Goal: Information Seeking & Learning: Learn about a topic

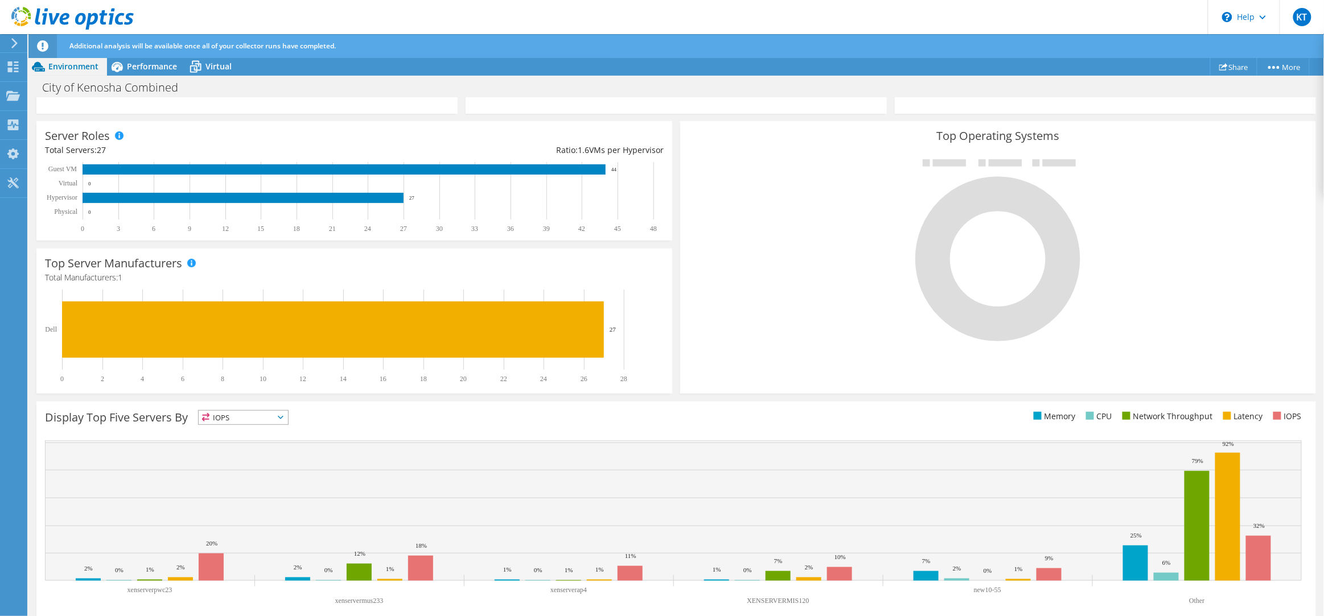
scroll to position [210, 0]
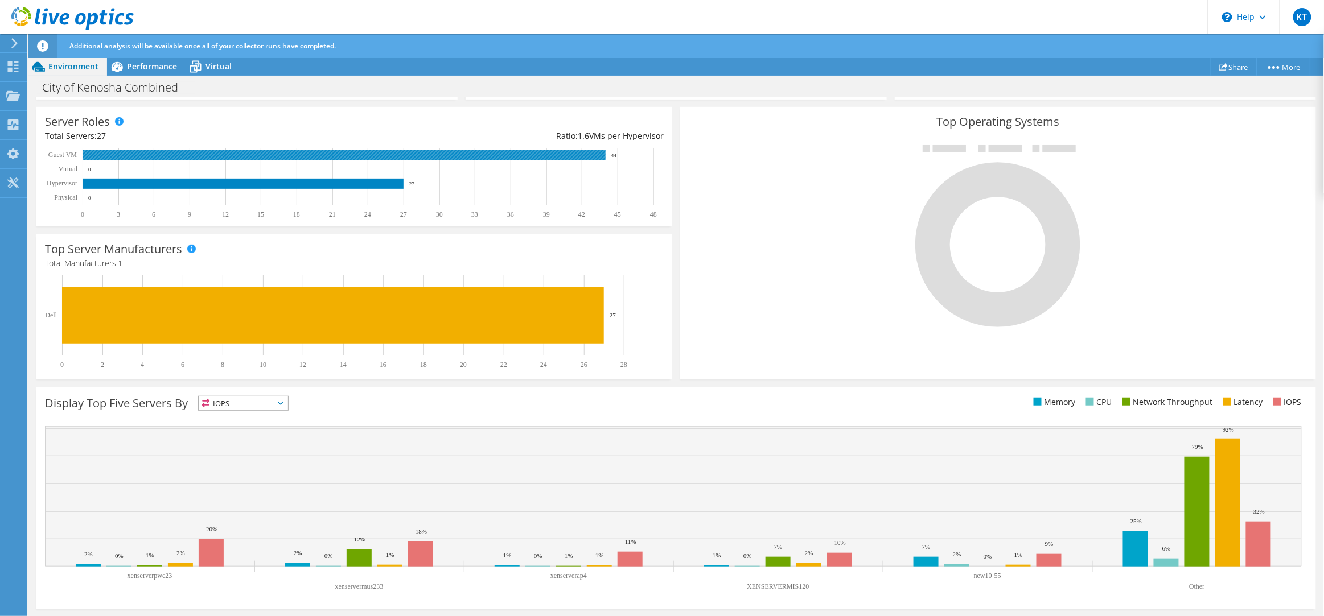
click at [251, 158] on rect at bounding box center [344, 155] width 523 height 10
click at [147, 68] on span "Performance" at bounding box center [152, 66] width 50 height 11
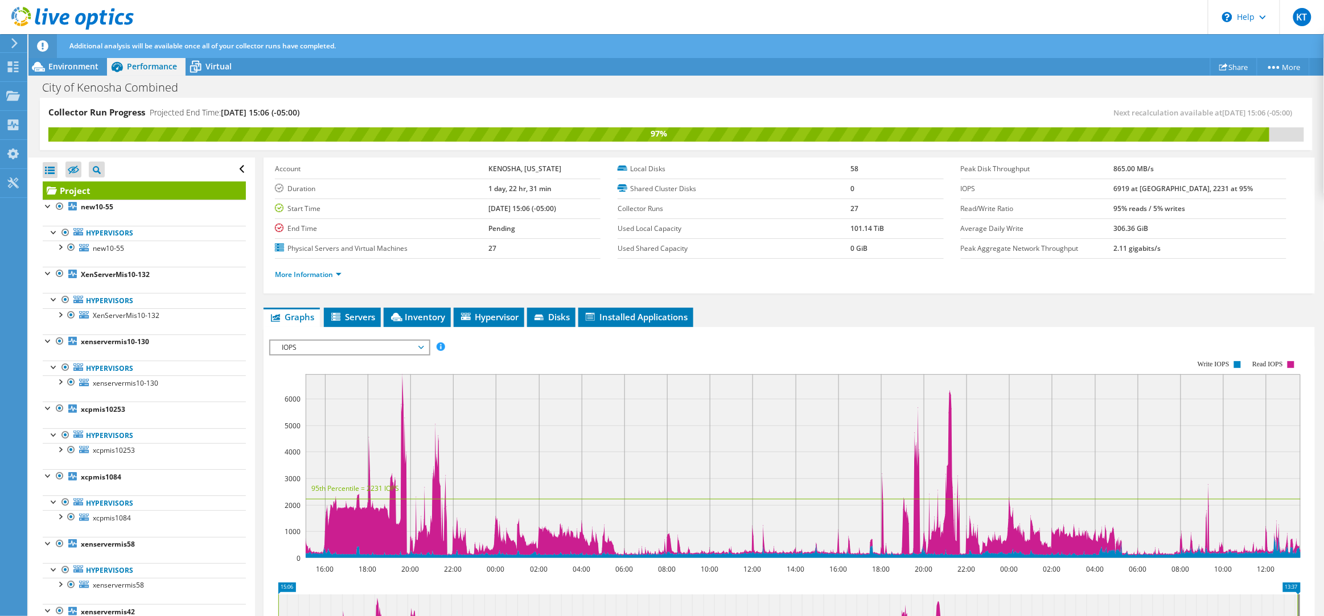
scroll to position [108, 0]
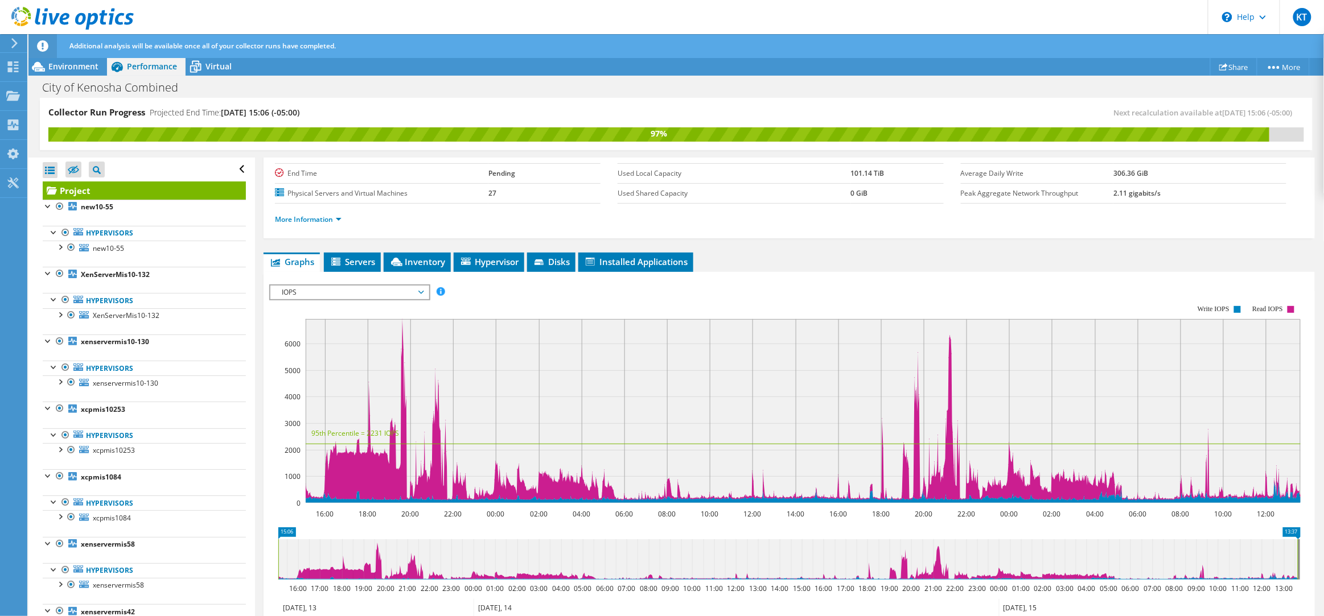
click at [388, 282] on div "IOPS Disk Throughput IO Size Latency Queue Depth CPU Percentage Memory Page Fau…" at bounding box center [789, 476] width 1040 height 394
click at [388, 289] on span "IOPS" at bounding box center [349, 293] width 146 height 14
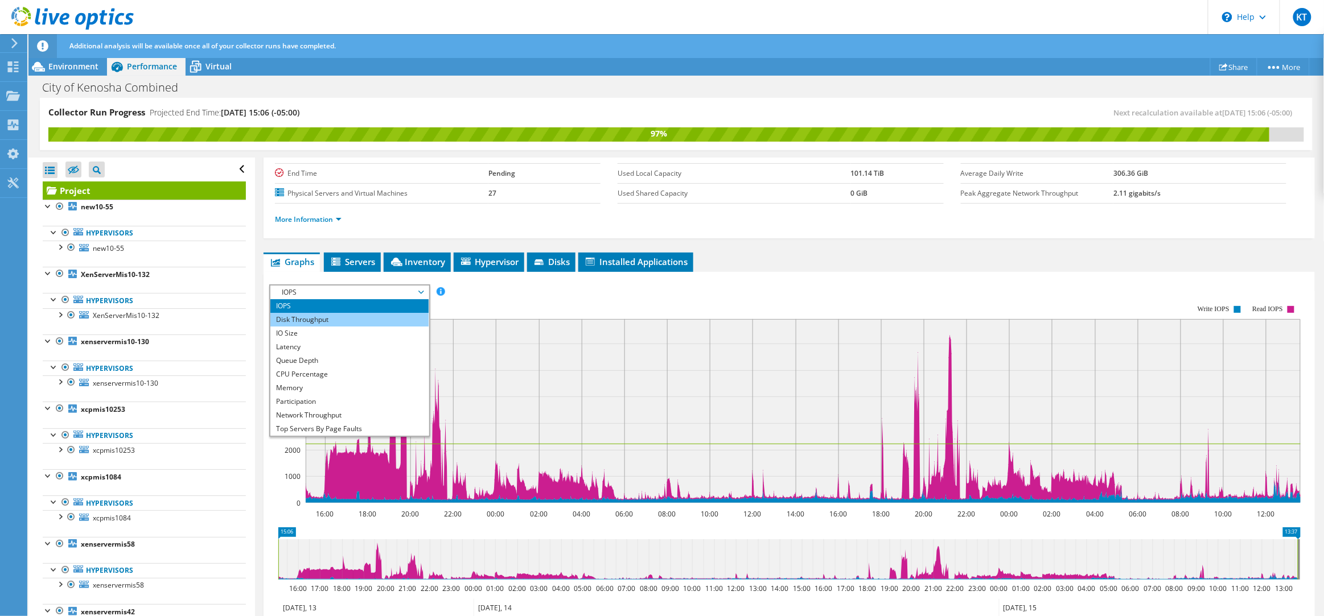
click at [394, 313] on li "Disk Throughput" at bounding box center [349, 320] width 158 height 14
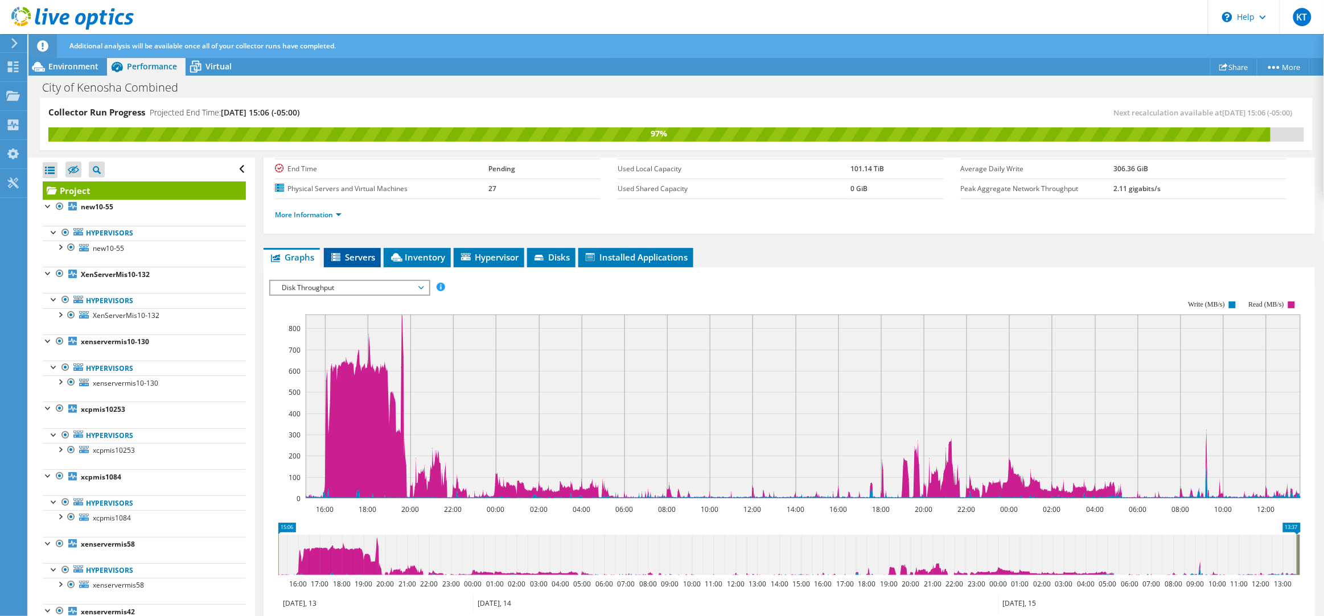
scroll to position [98, 0]
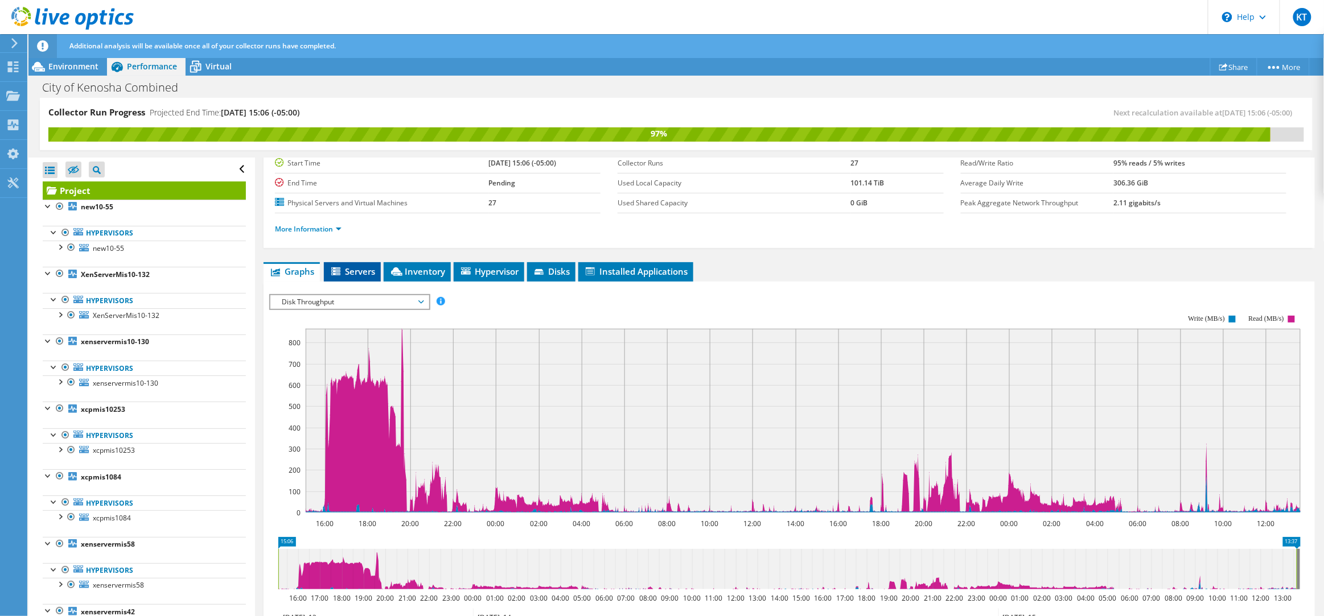
click at [357, 272] on span "Servers" at bounding box center [353, 271] width 46 height 11
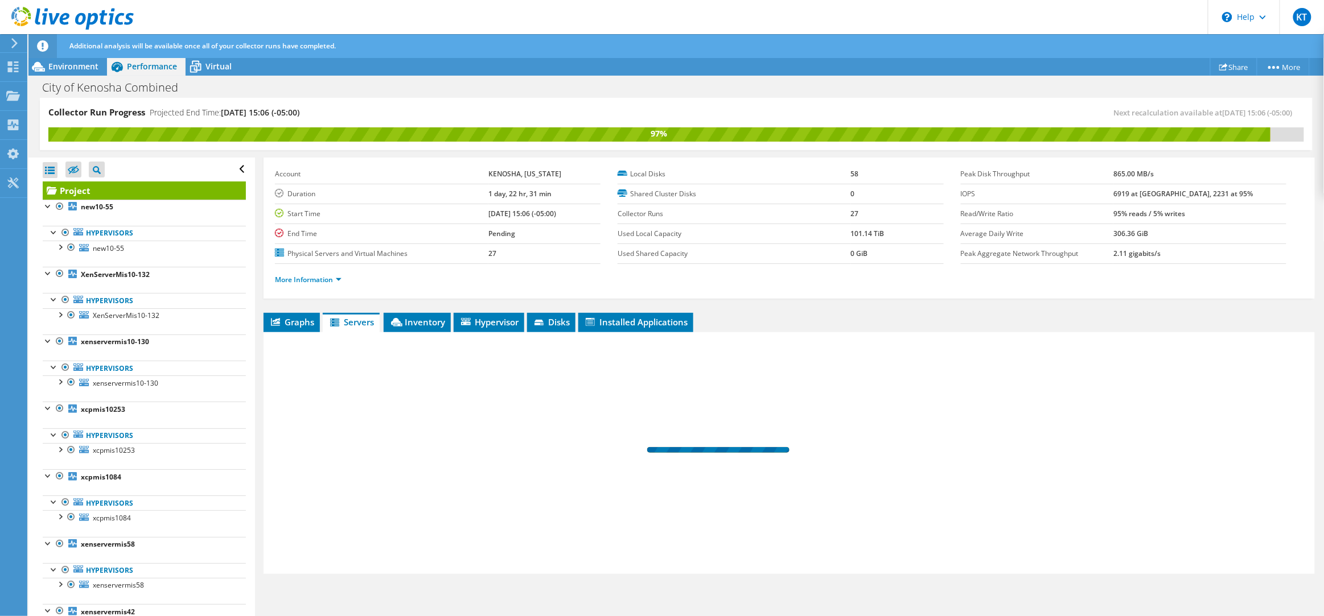
scroll to position [47, 0]
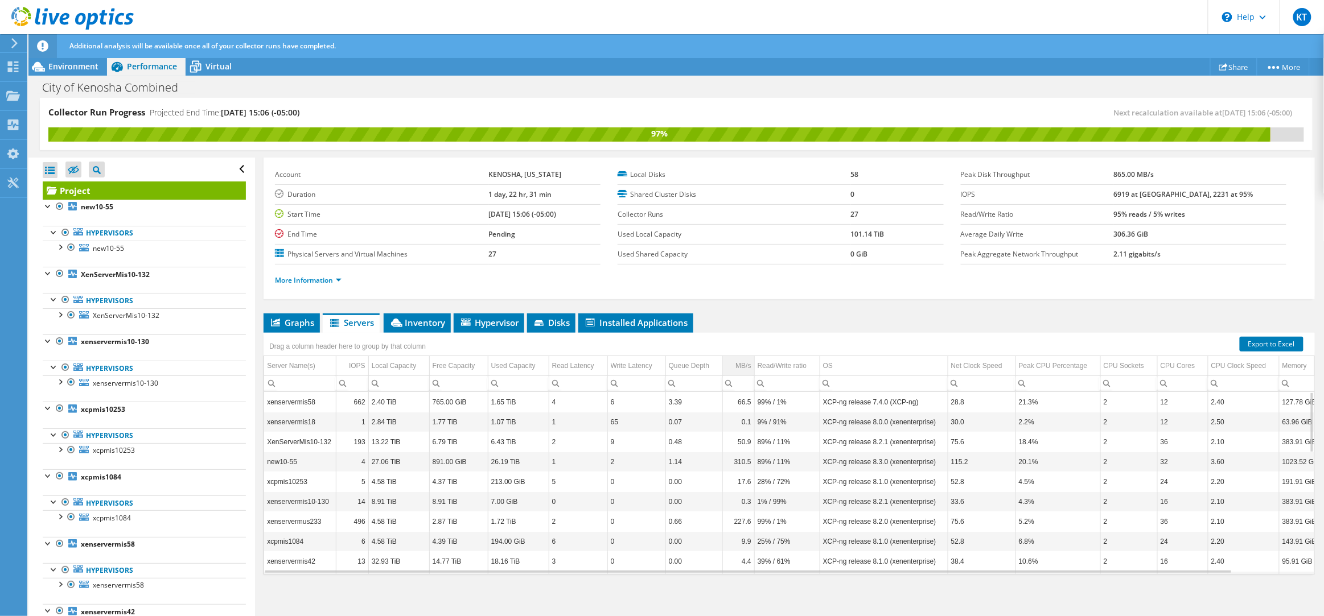
click at [744, 367] on div "MB/s" at bounding box center [742, 366] width 15 height 14
click at [413, 324] on span "Inventory" at bounding box center [417, 322] width 56 height 11
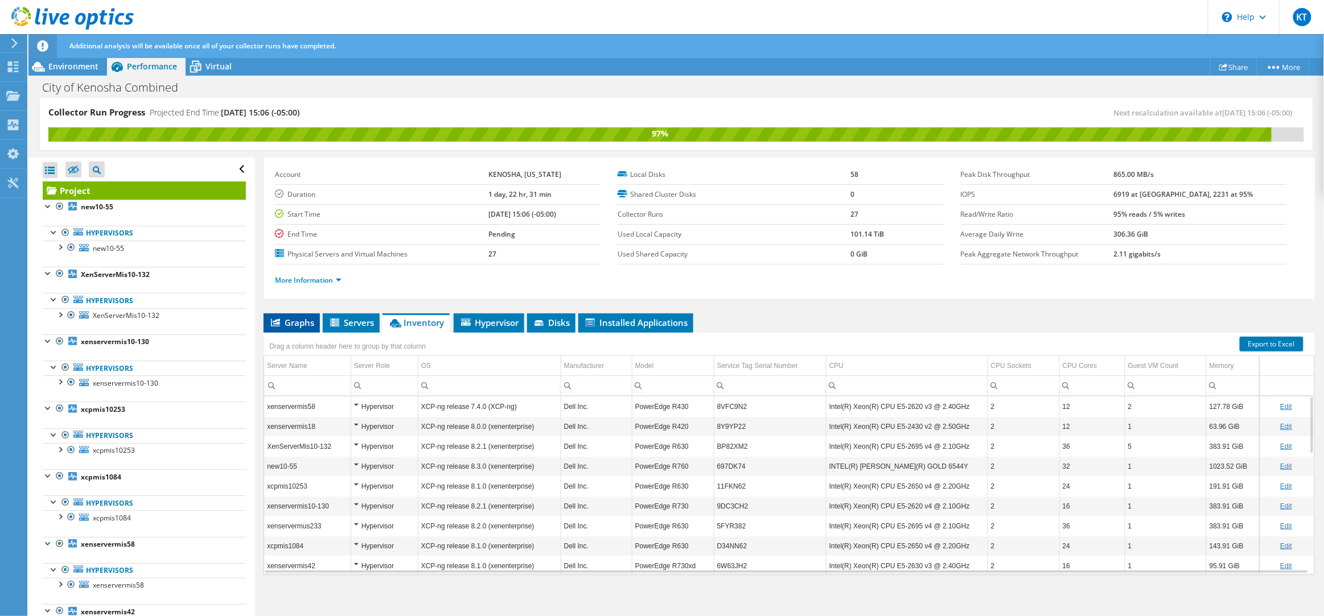
click at [304, 319] on span "Graphs" at bounding box center [291, 322] width 45 height 11
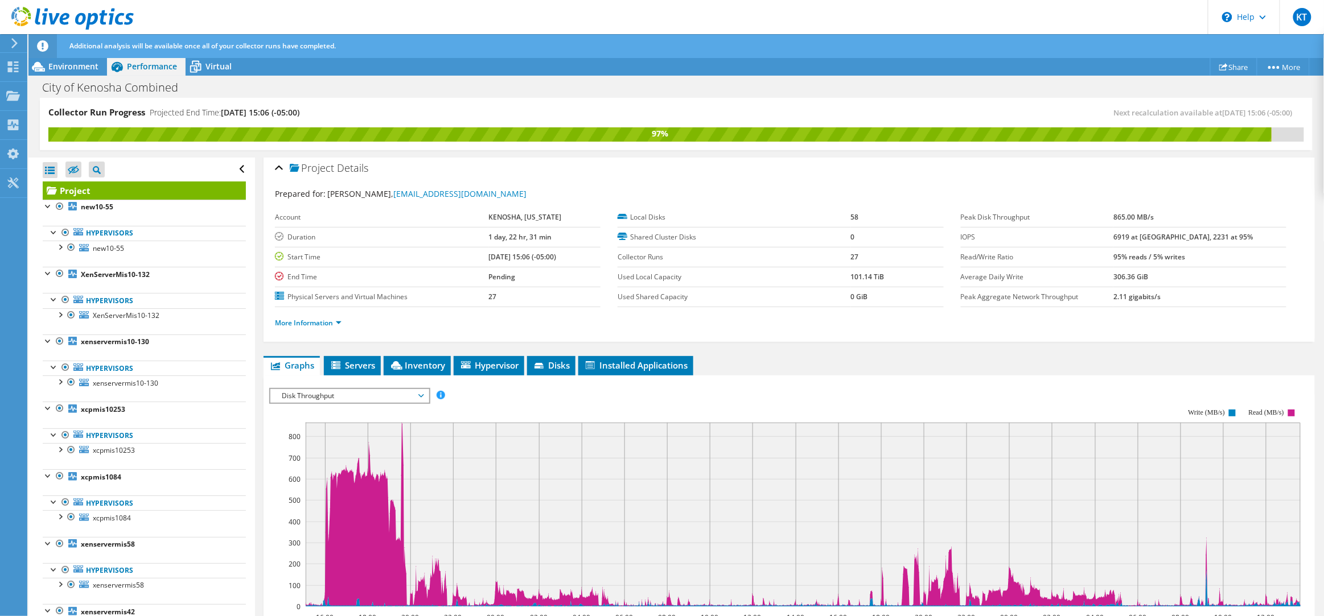
scroll to position [0, 0]
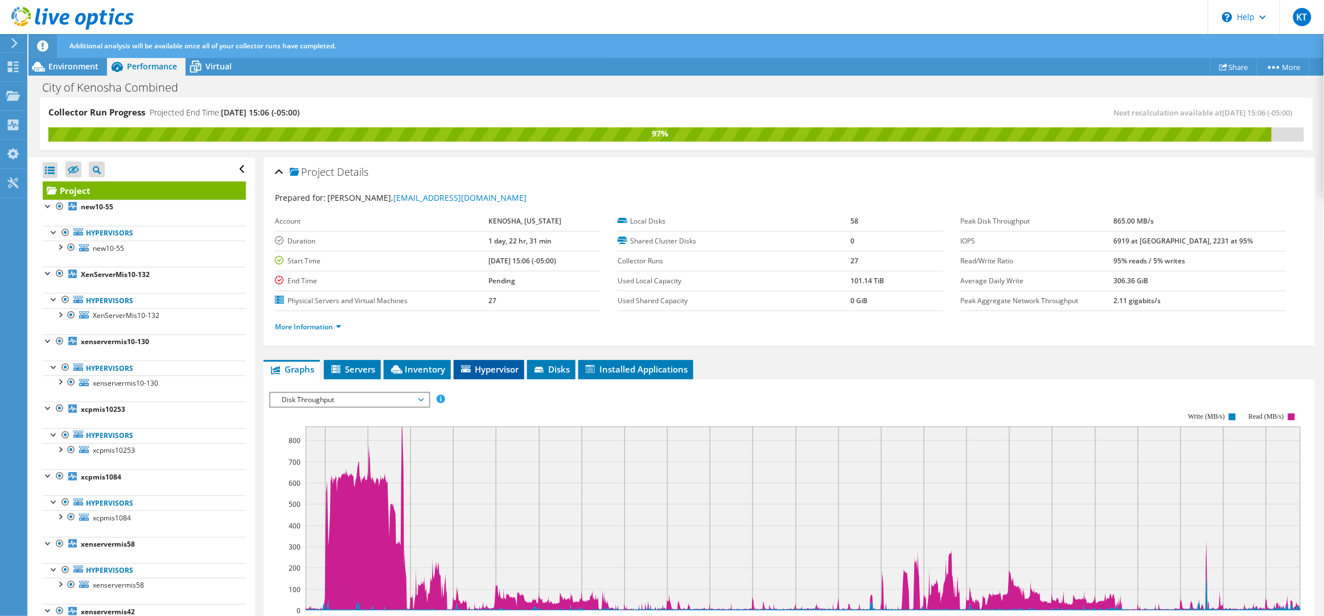
click at [485, 360] on li "Hypervisor" at bounding box center [489, 369] width 71 height 19
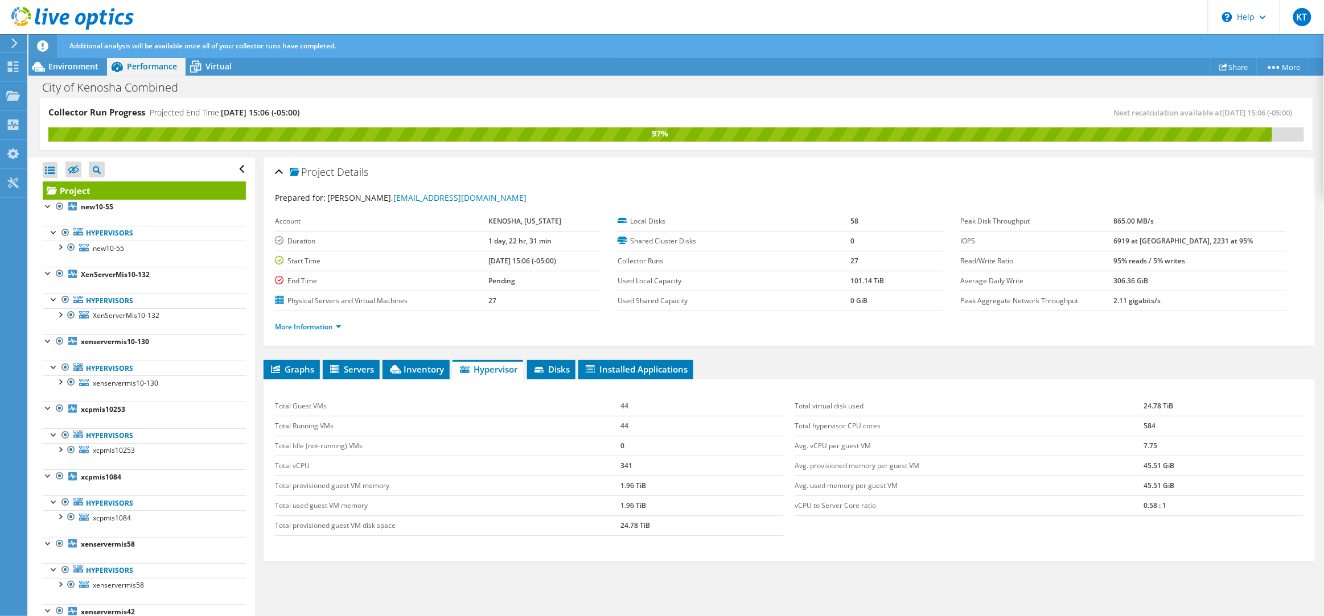
scroll to position [7, 0]
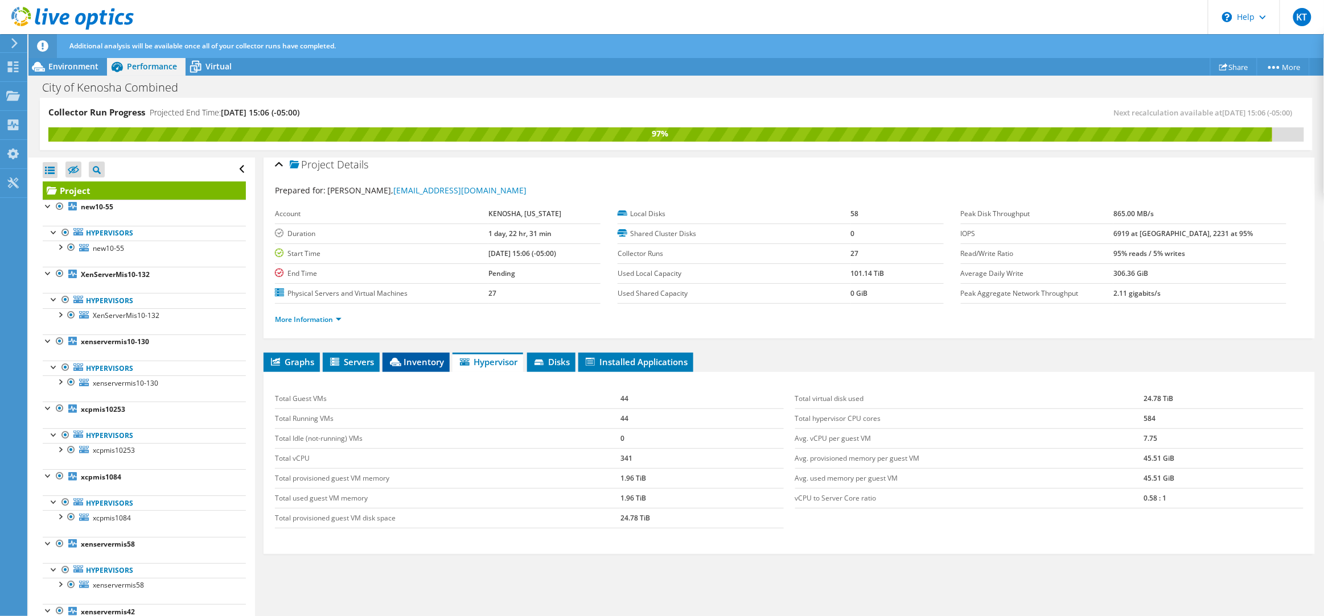
click at [390, 364] on icon at bounding box center [395, 362] width 11 height 9
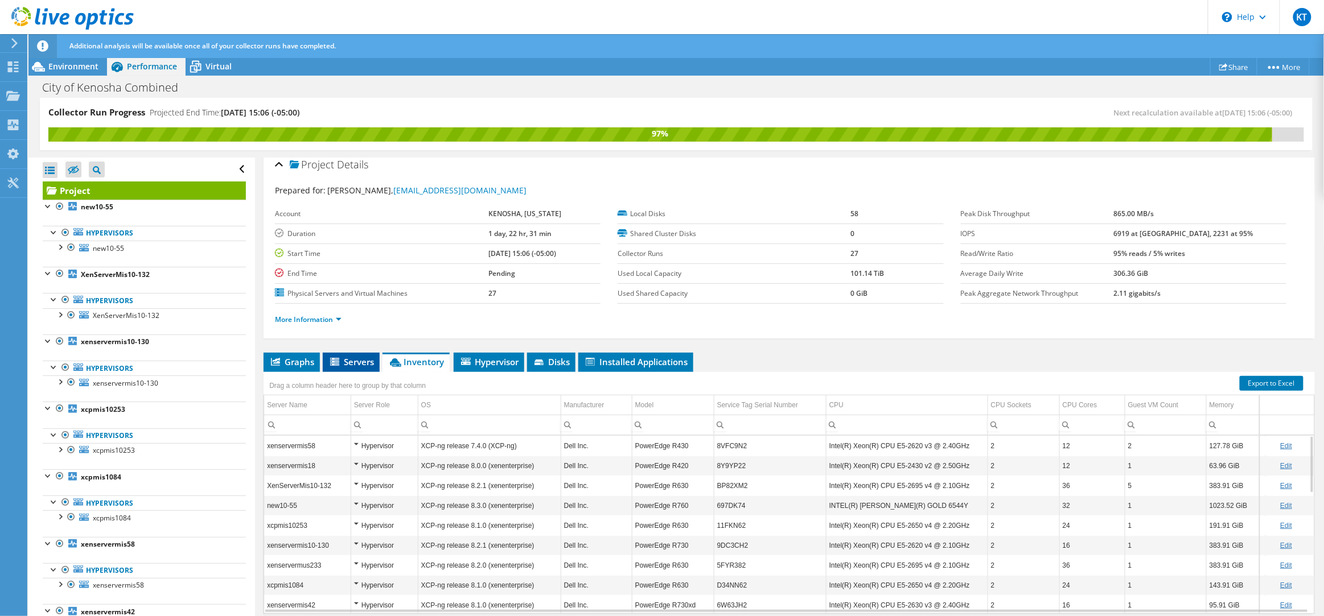
click at [369, 367] on li "Servers" at bounding box center [351, 362] width 57 height 19
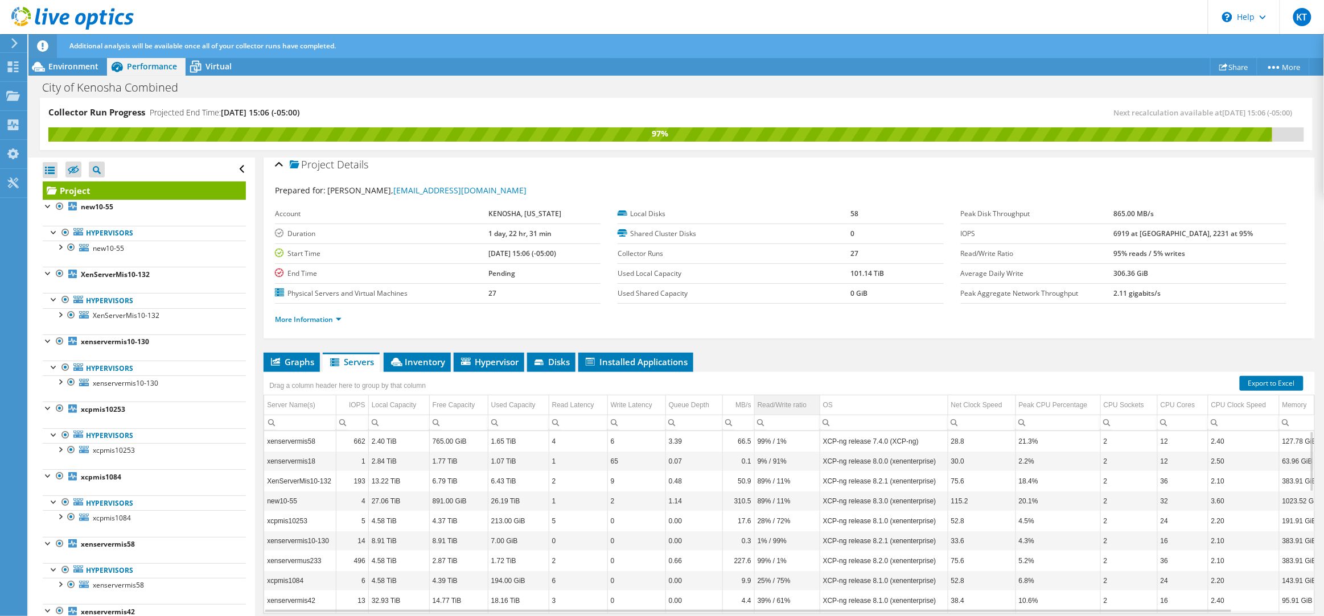
click at [769, 398] on div "Read/Write ratio" at bounding box center [782, 405] width 49 height 14
click at [302, 363] on span "Graphs" at bounding box center [291, 361] width 45 height 11
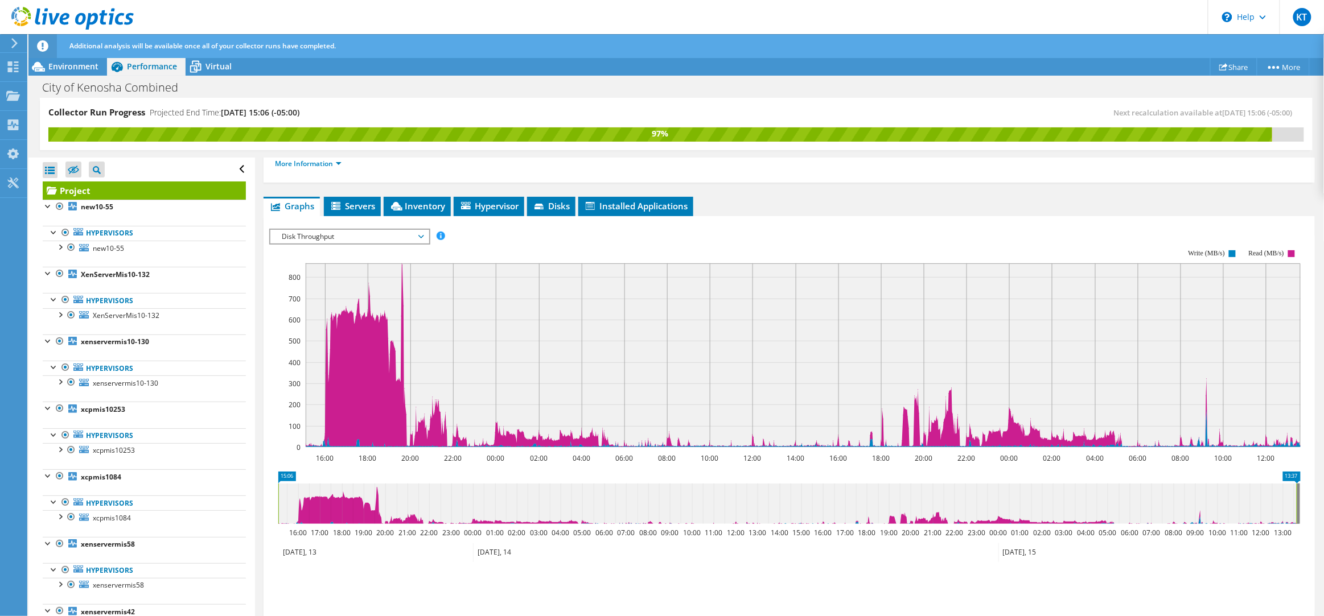
scroll to position [183, 0]
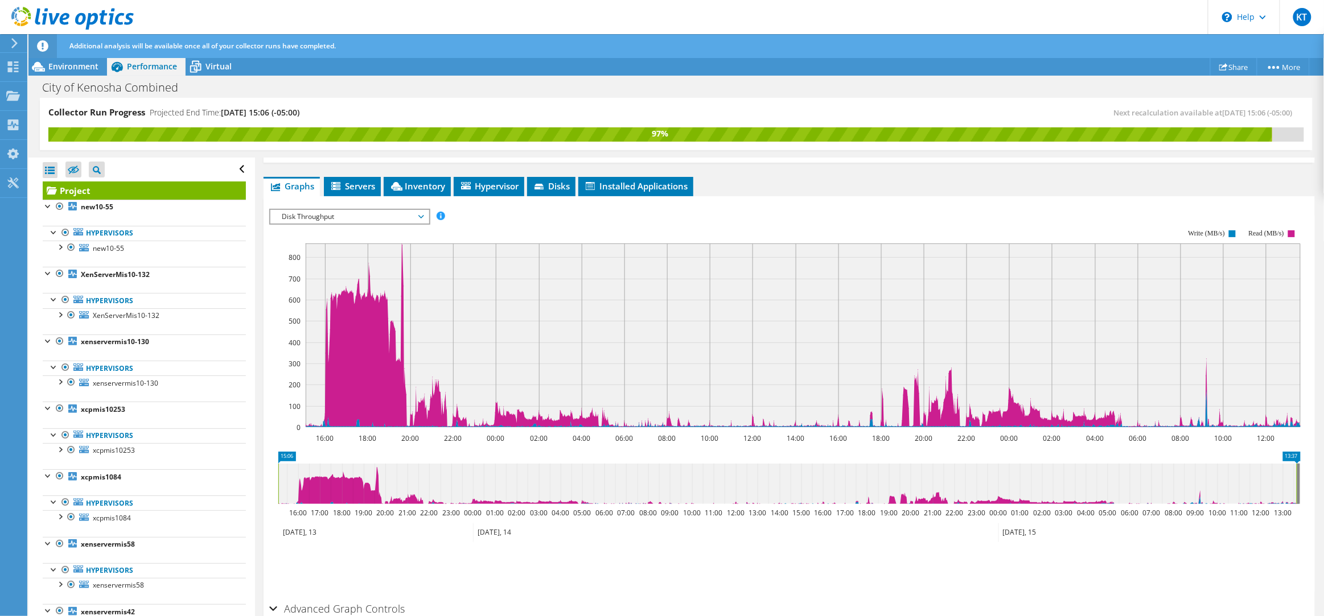
click at [399, 216] on span "Disk Throughput" at bounding box center [349, 217] width 146 height 14
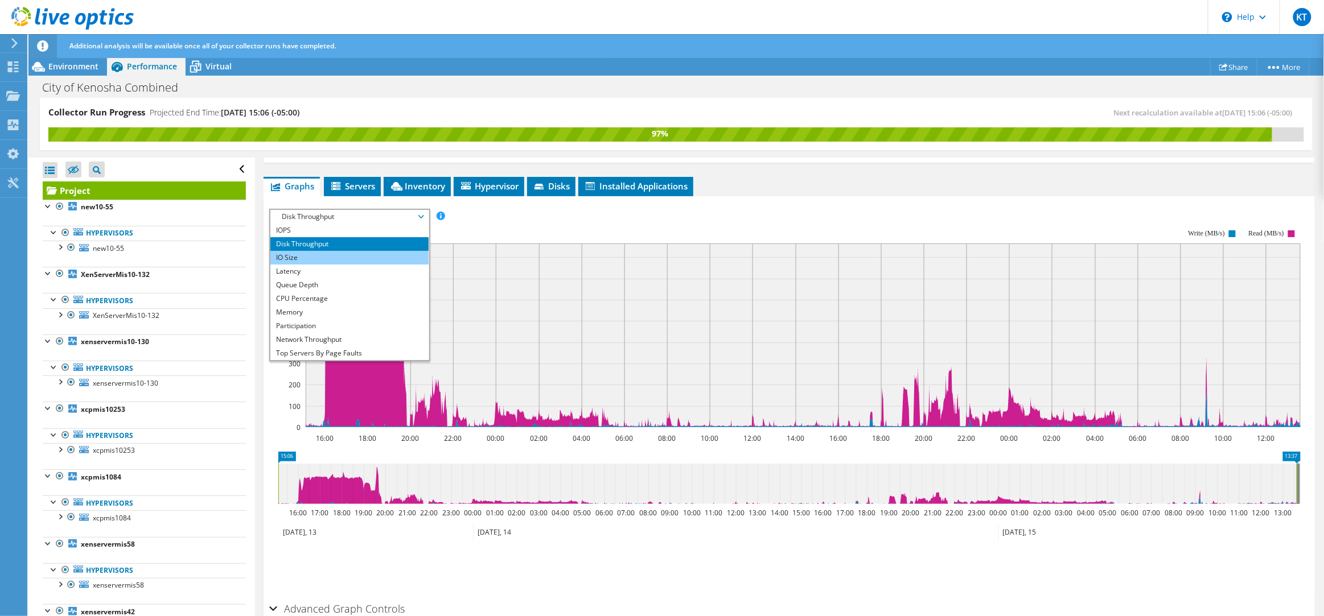
click at [357, 258] on li "IO Size" at bounding box center [349, 258] width 158 height 14
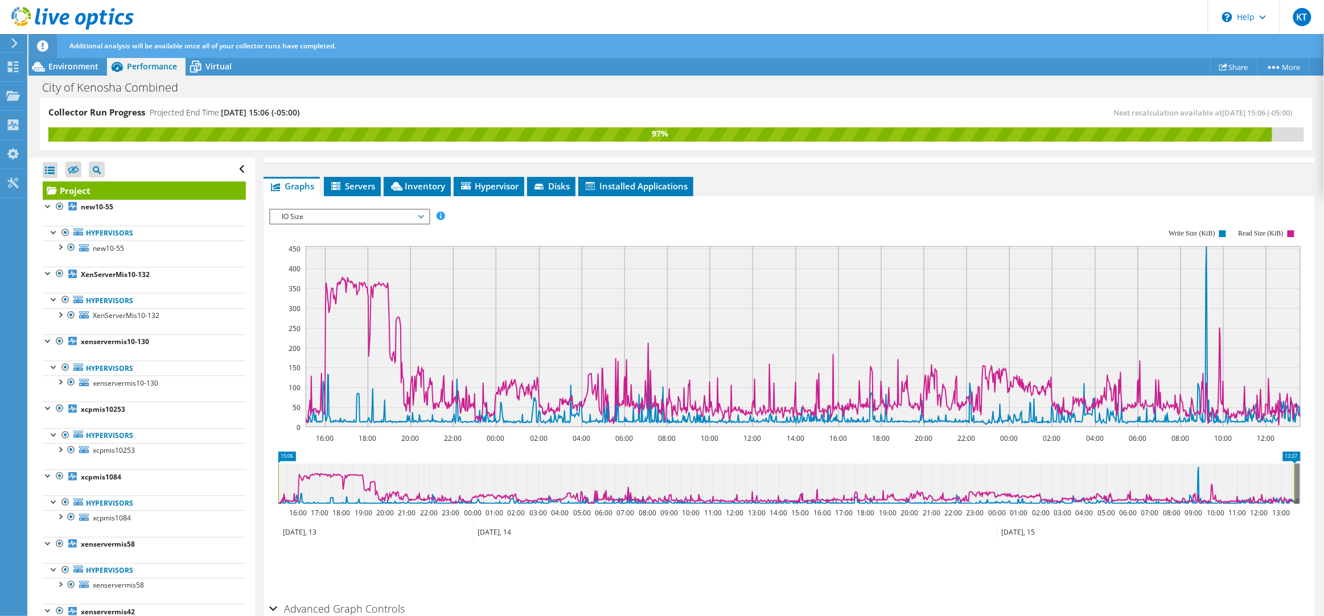
click at [333, 219] on span "IO Size" at bounding box center [349, 217] width 146 height 14
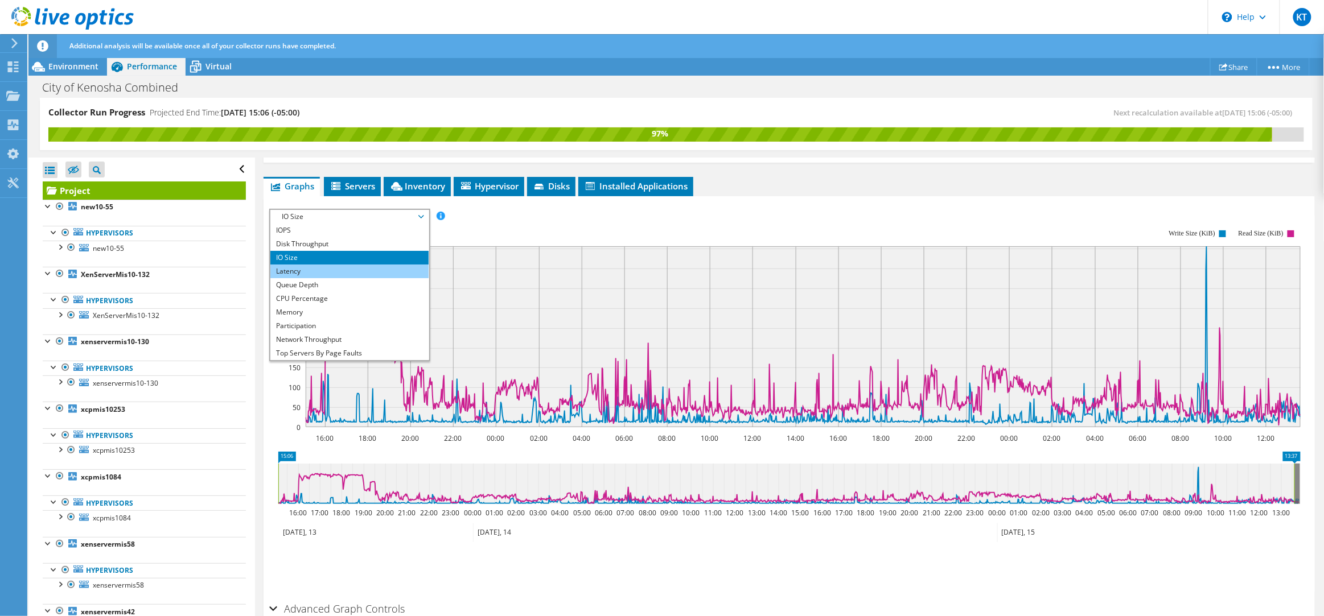
click at [327, 274] on li "Latency" at bounding box center [349, 272] width 158 height 14
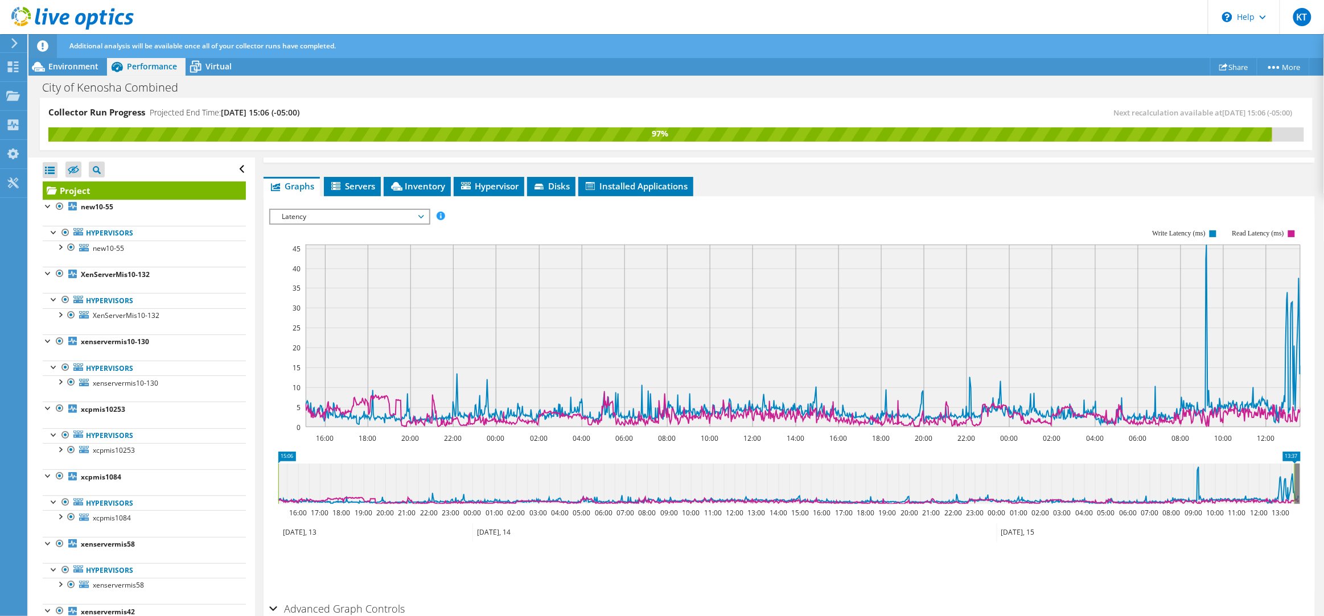
click at [405, 215] on span "Latency" at bounding box center [349, 217] width 146 height 14
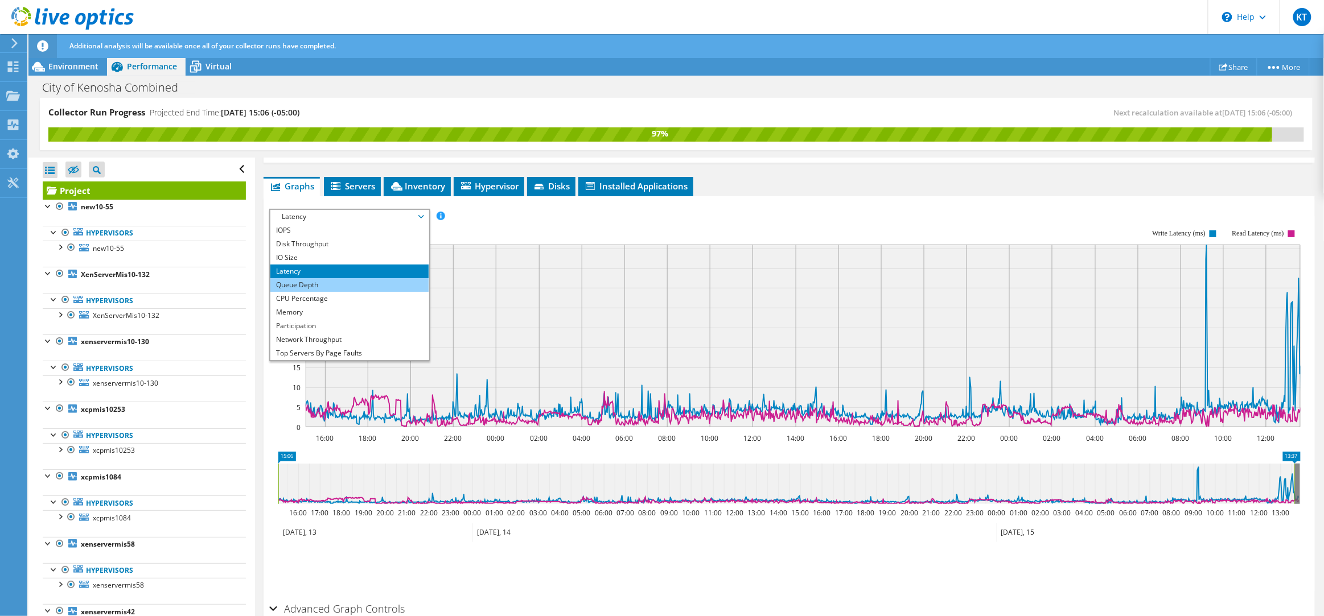
click at [343, 282] on li "Queue Depth" at bounding box center [349, 285] width 158 height 14
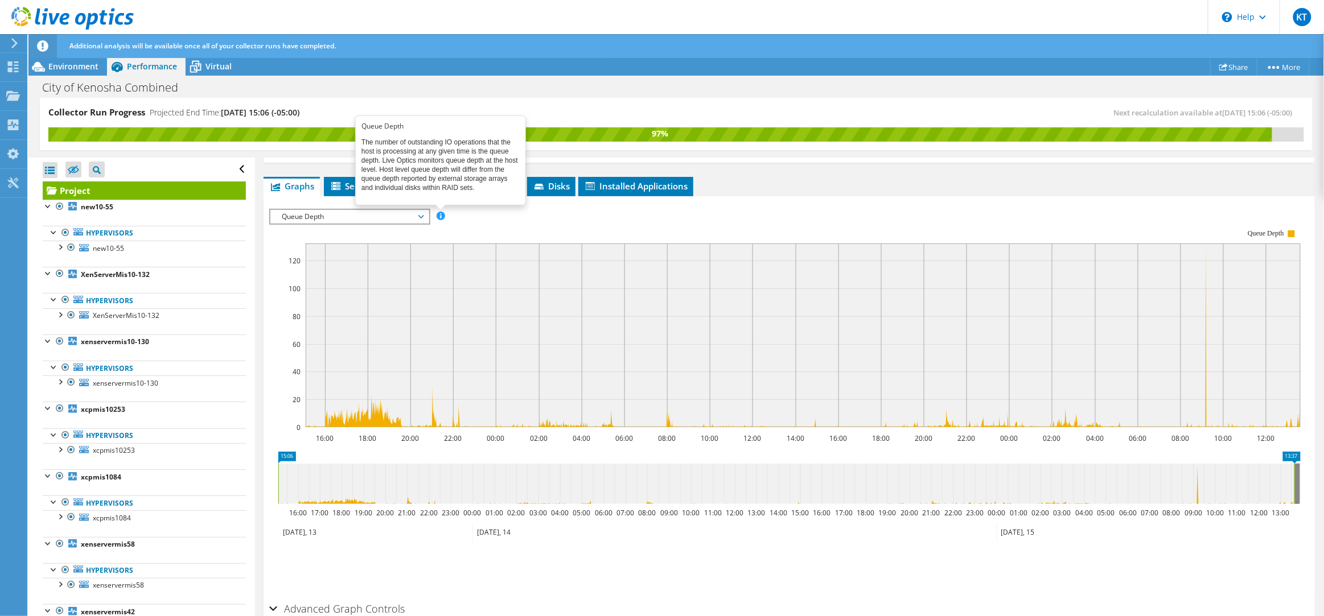
click at [439, 212] on span at bounding box center [441, 216] width 8 height 8
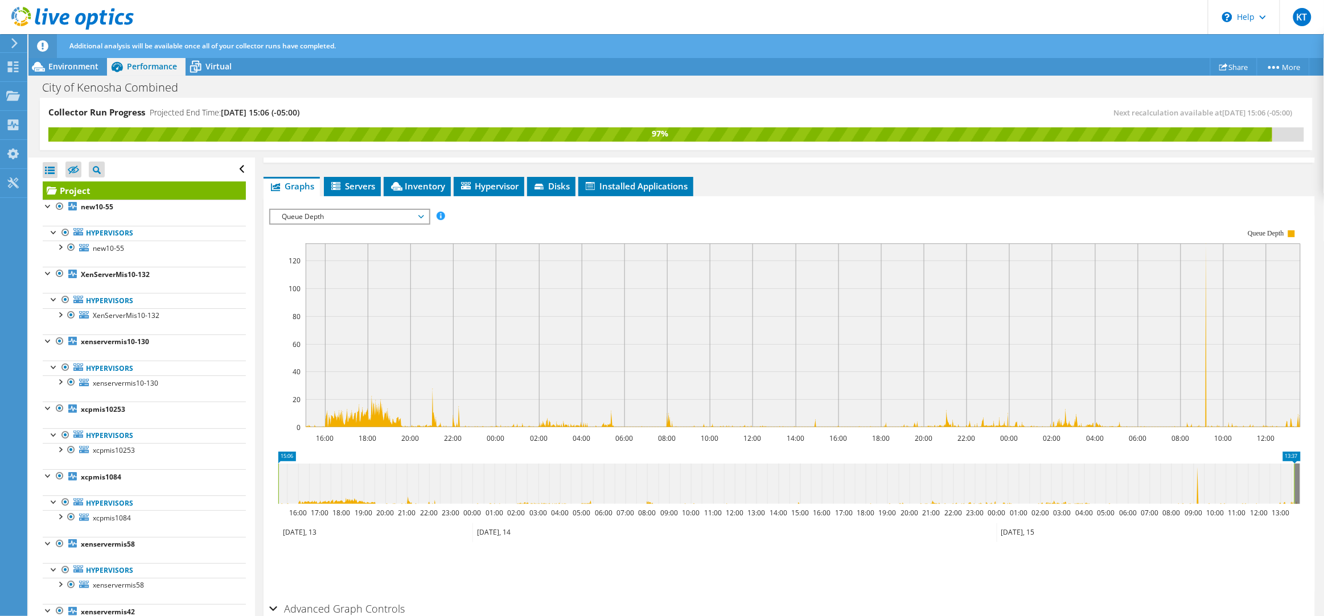
click at [410, 217] on span "Queue Depth" at bounding box center [349, 217] width 146 height 14
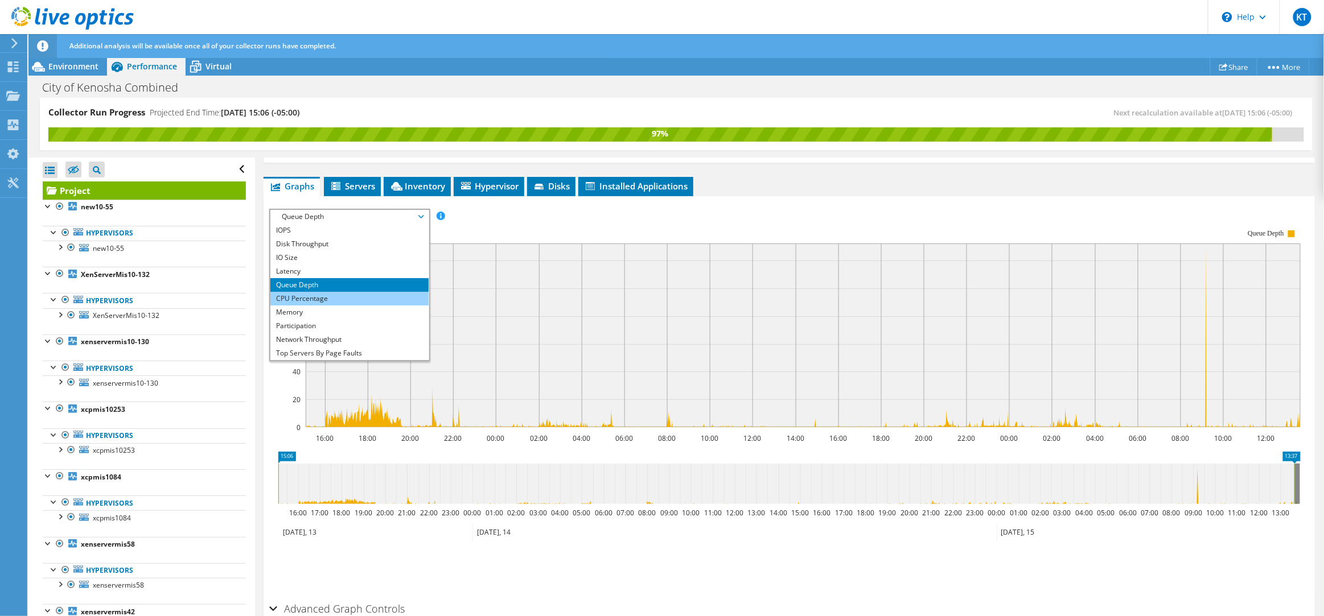
click at [365, 298] on li "CPU Percentage" at bounding box center [349, 299] width 158 height 14
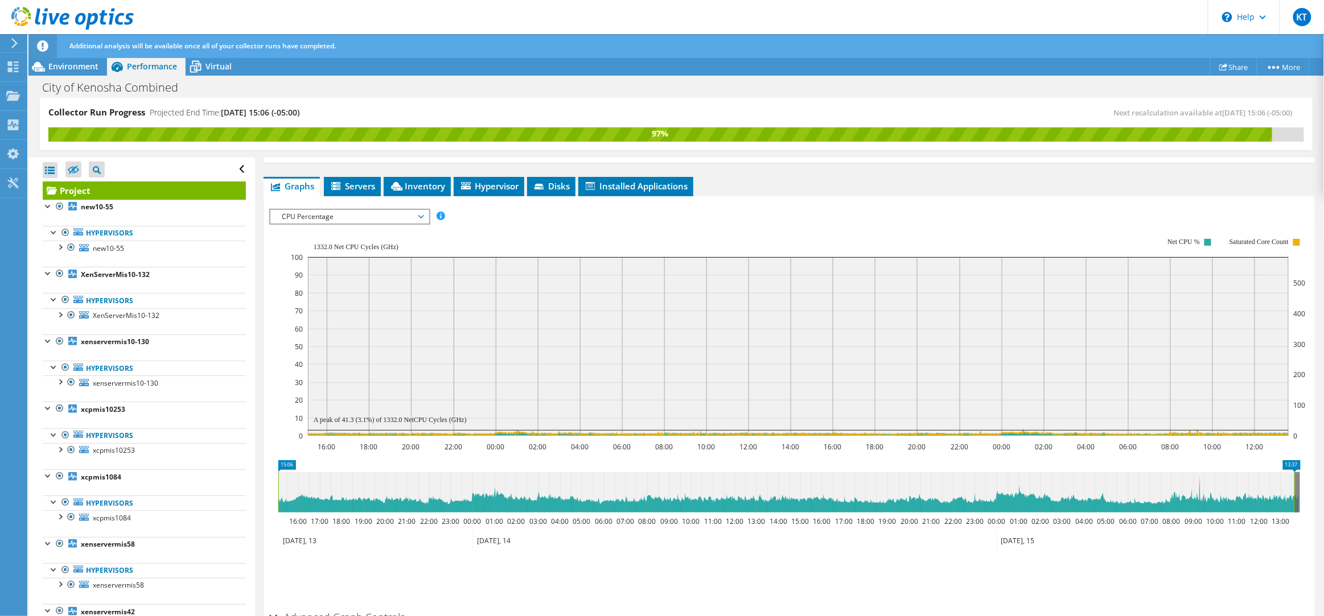
click at [330, 212] on span "CPU Percentage" at bounding box center [349, 217] width 146 height 14
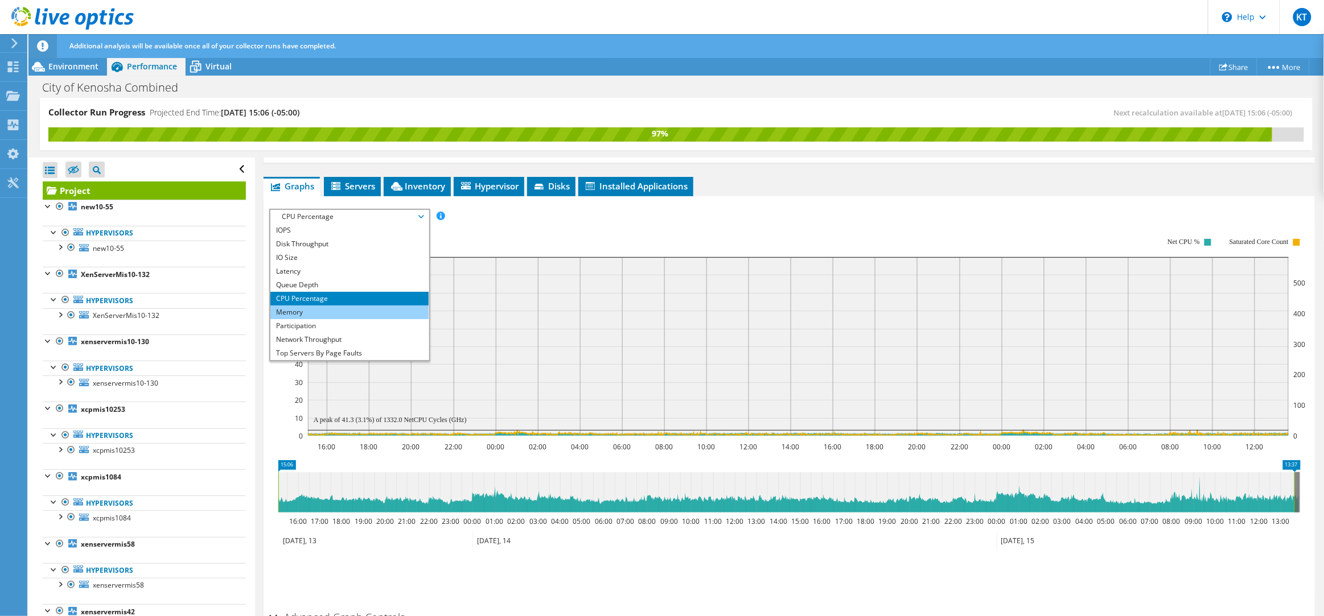
click at [314, 308] on li "Memory" at bounding box center [349, 313] width 158 height 14
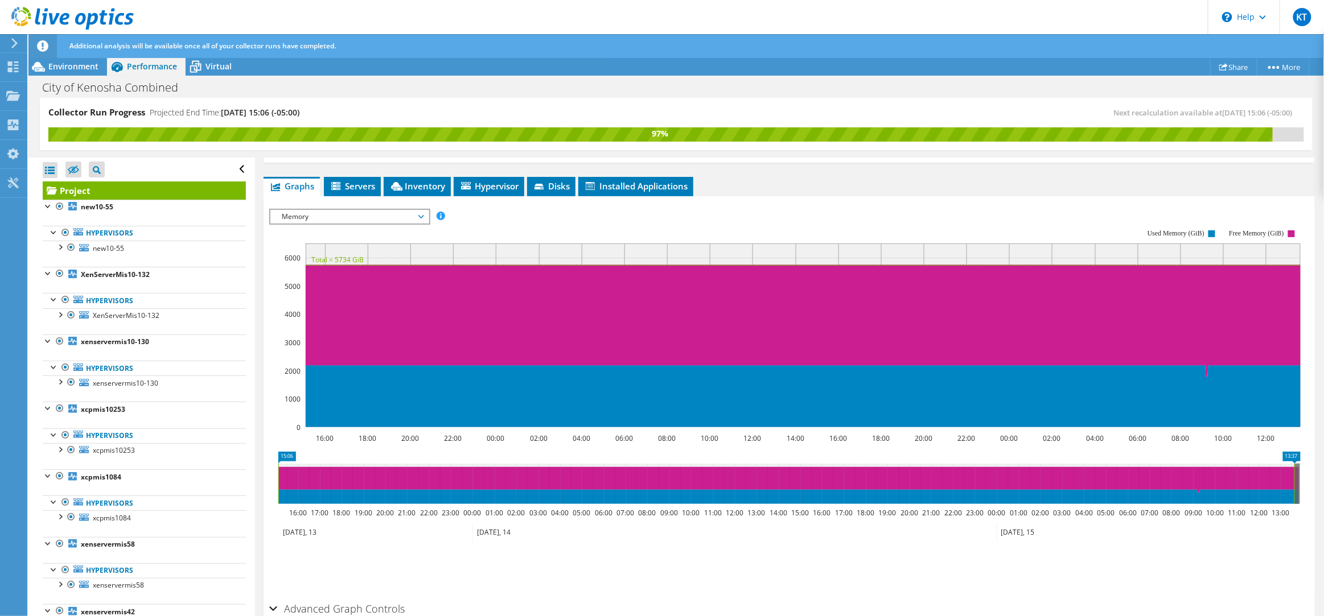
click at [413, 217] on span "Memory" at bounding box center [349, 217] width 146 height 14
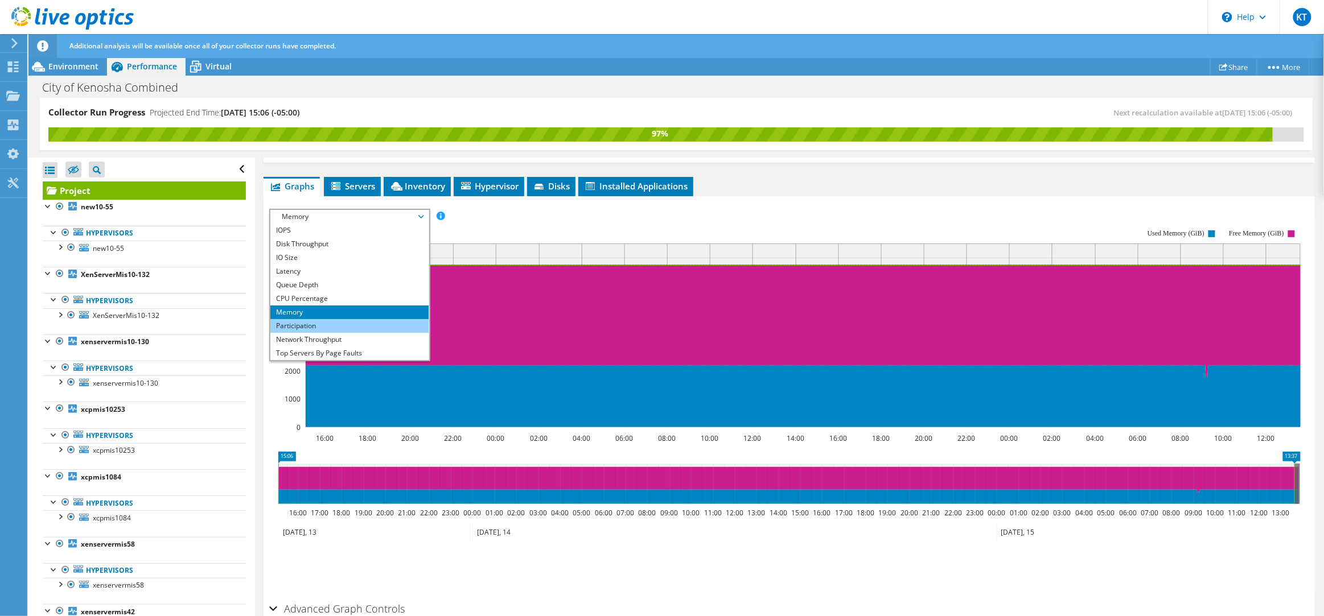
click at [357, 324] on li "Participation" at bounding box center [349, 326] width 158 height 14
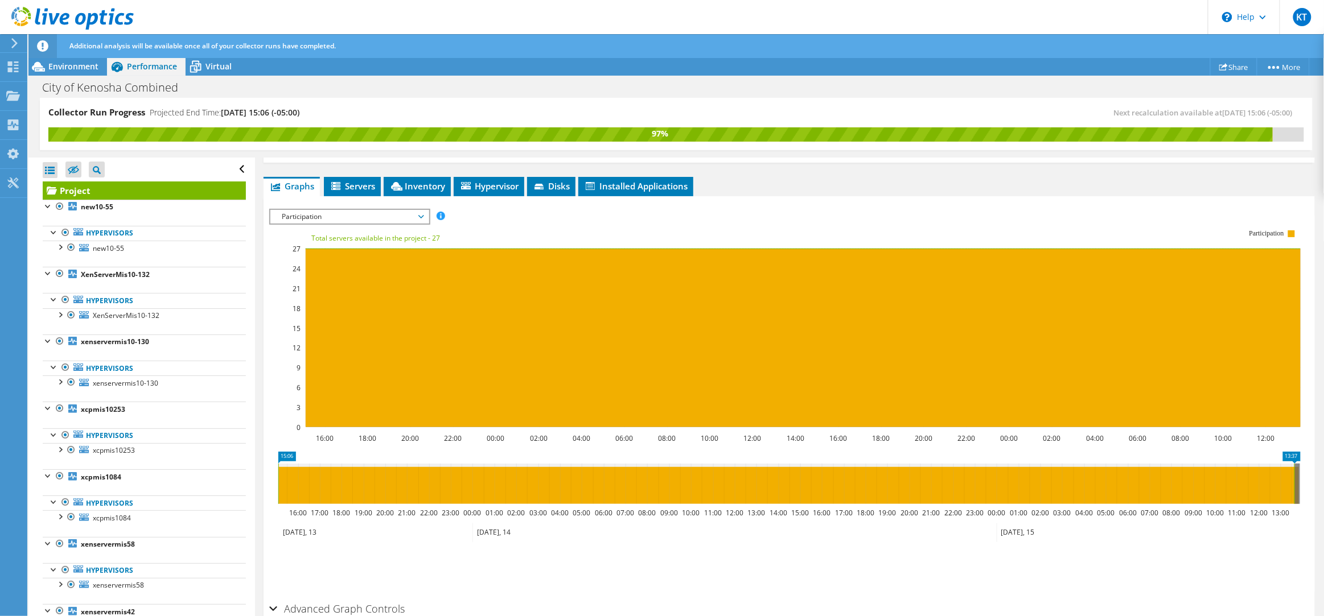
click at [388, 211] on span "Participation" at bounding box center [349, 217] width 146 height 14
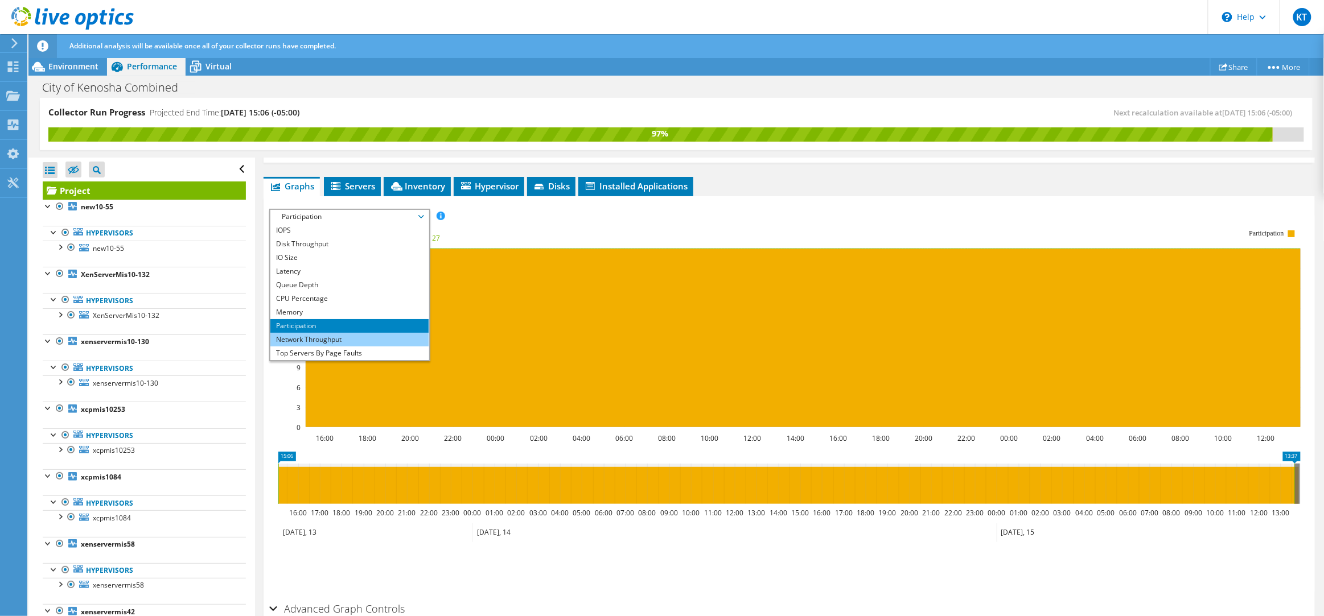
click at [346, 339] on li "Network Throughput" at bounding box center [349, 340] width 158 height 14
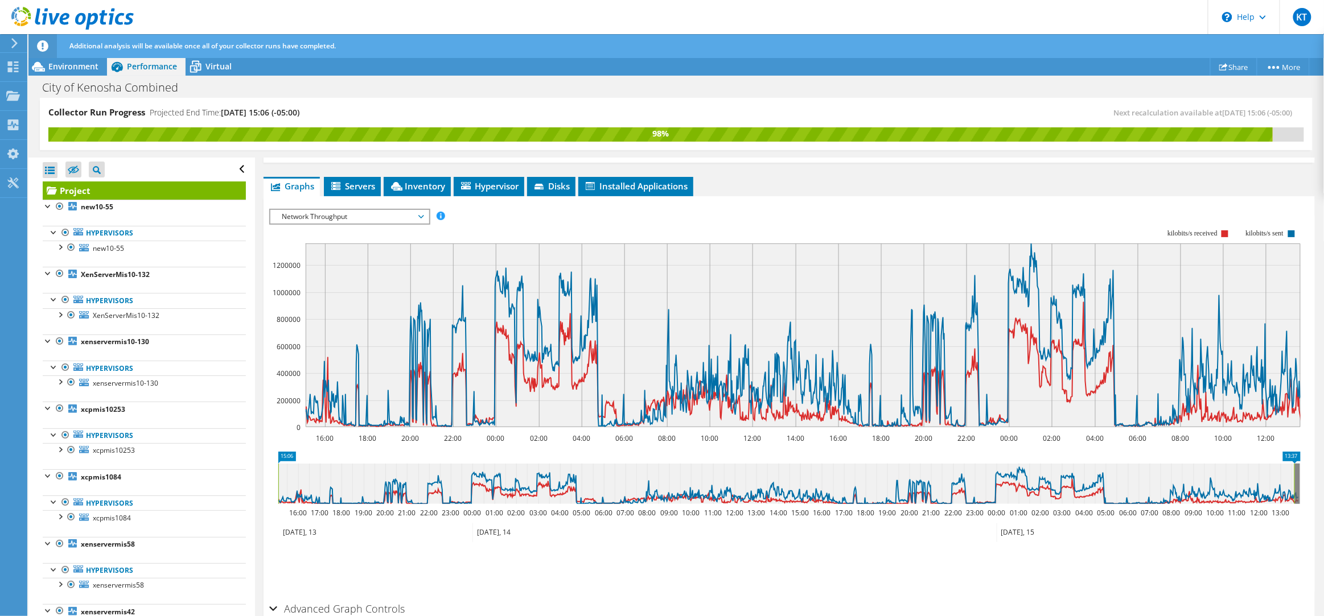
click at [411, 212] on span "Network Throughput" at bounding box center [349, 217] width 146 height 14
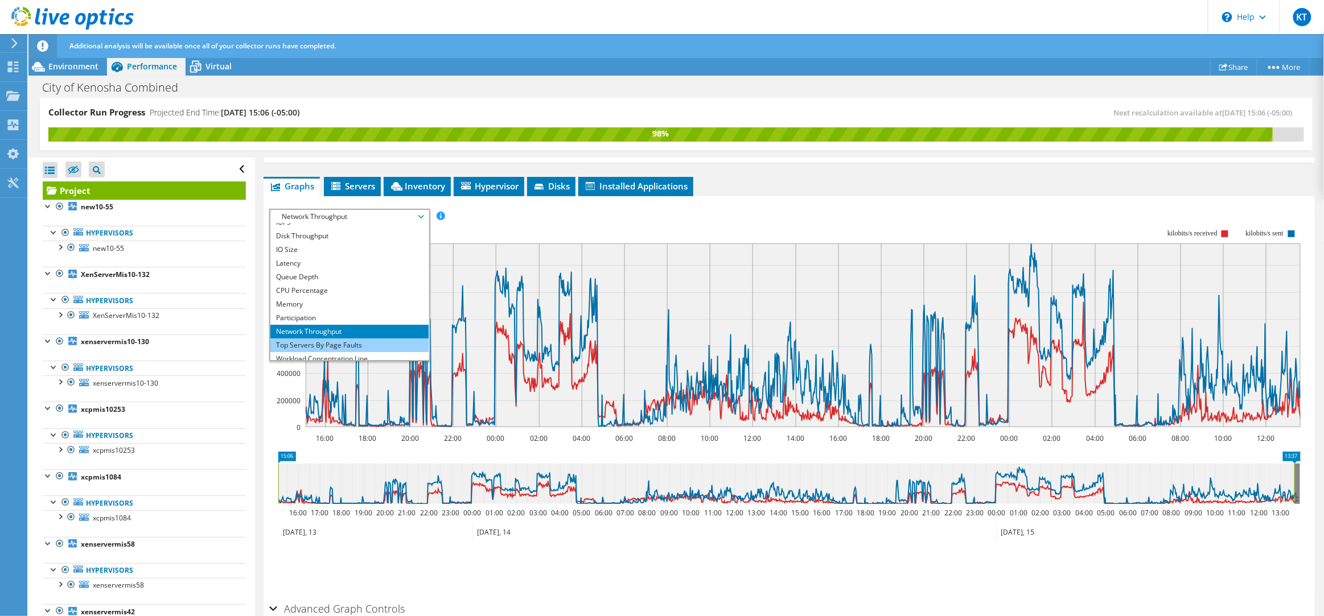
scroll to position [15, 0]
click at [349, 340] on li "Top Servers By Page Faults" at bounding box center [349, 339] width 158 height 14
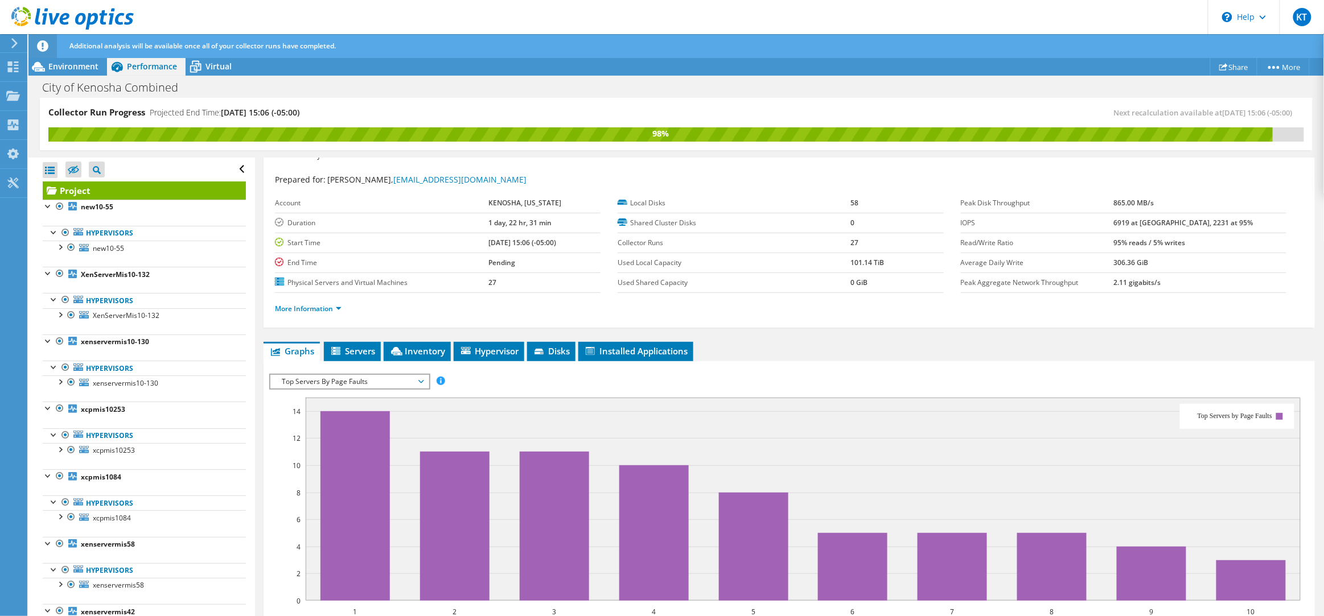
scroll to position [0, 0]
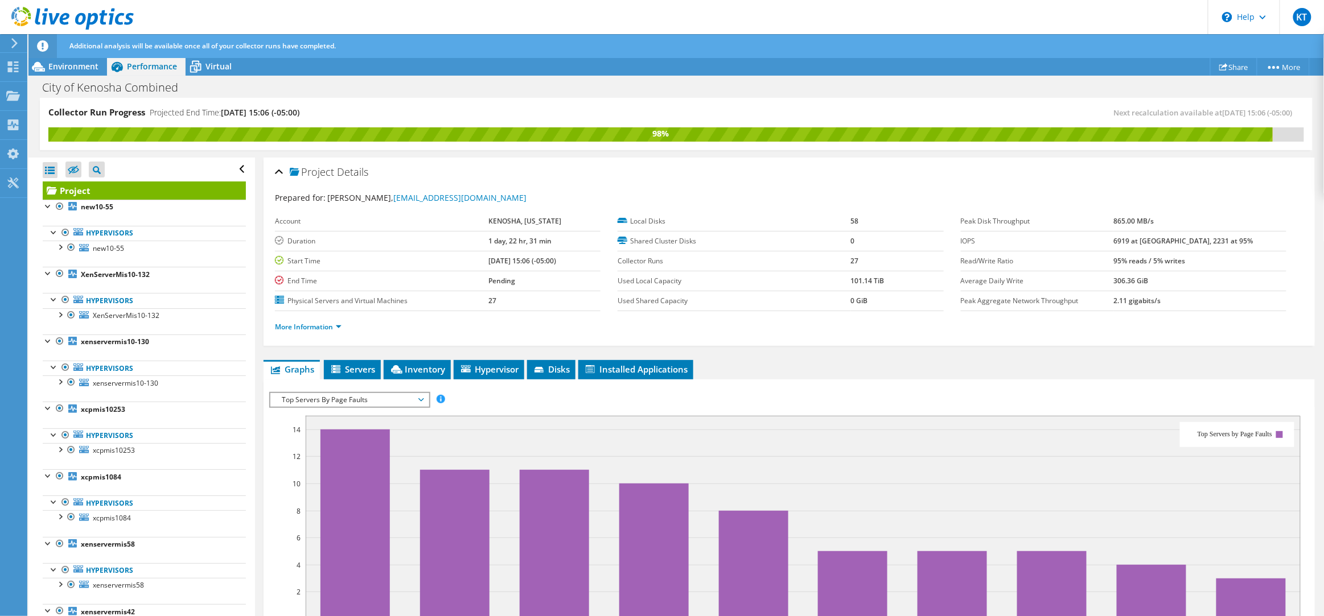
click at [329, 397] on span "Top Servers By Page Faults" at bounding box center [349, 400] width 146 height 14
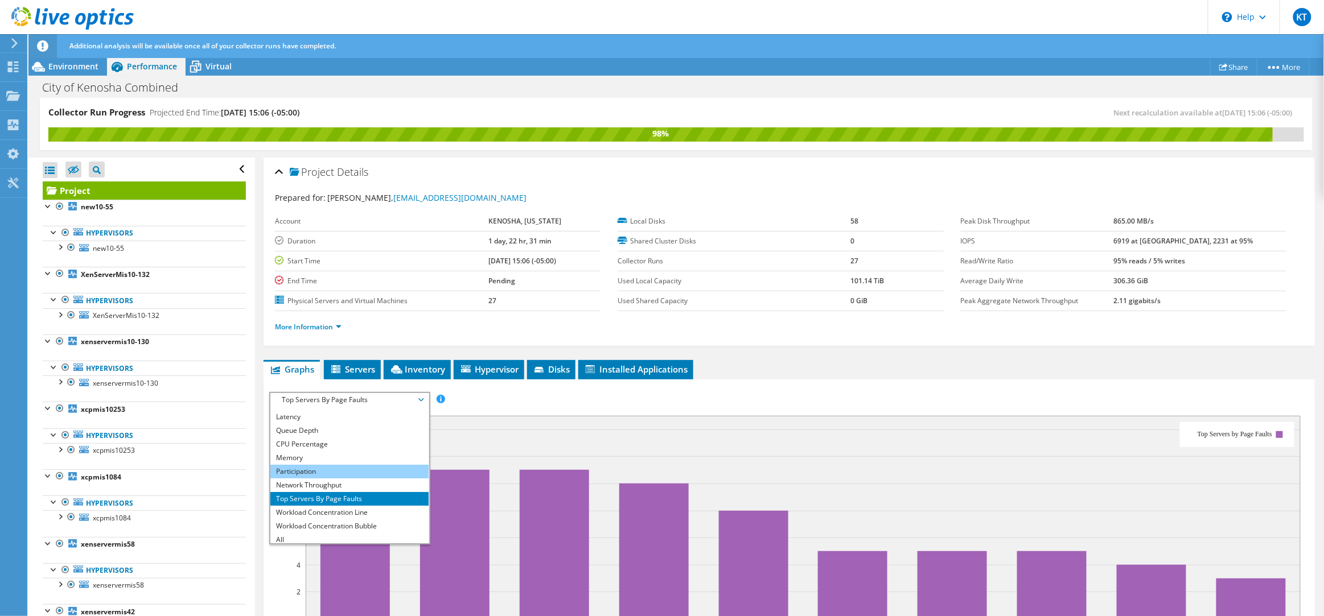
scroll to position [38, 0]
click at [343, 511] on li "Workload Concentration Line" at bounding box center [349, 512] width 158 height 14
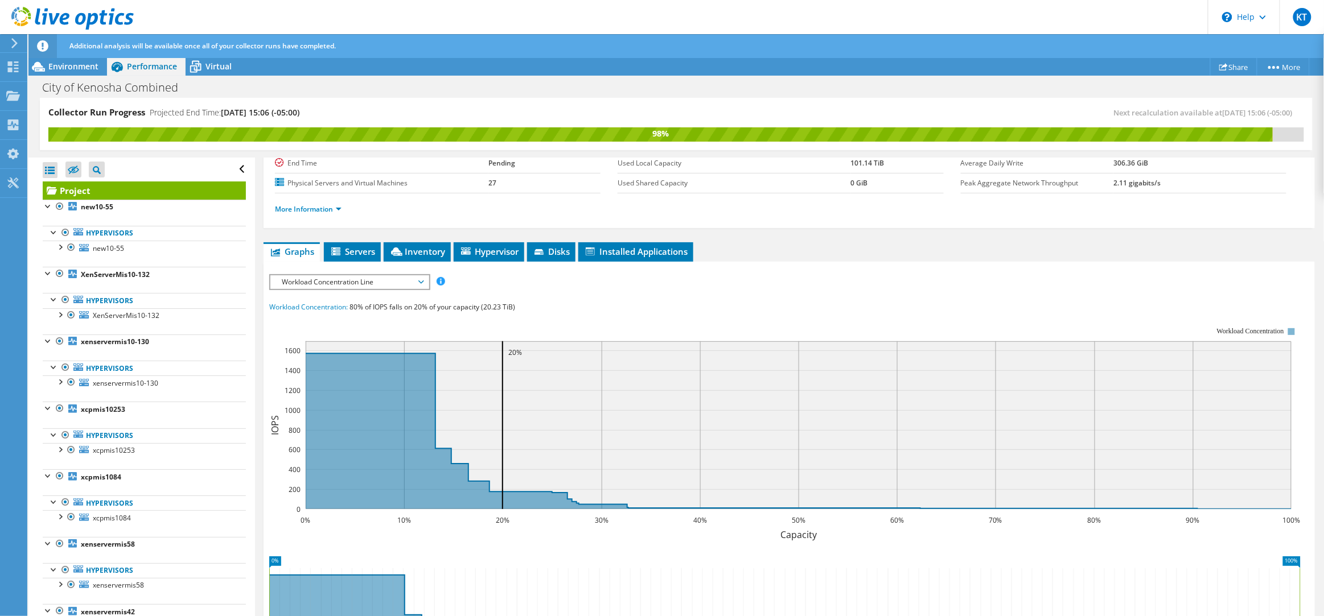
scroll to position [145, 0]
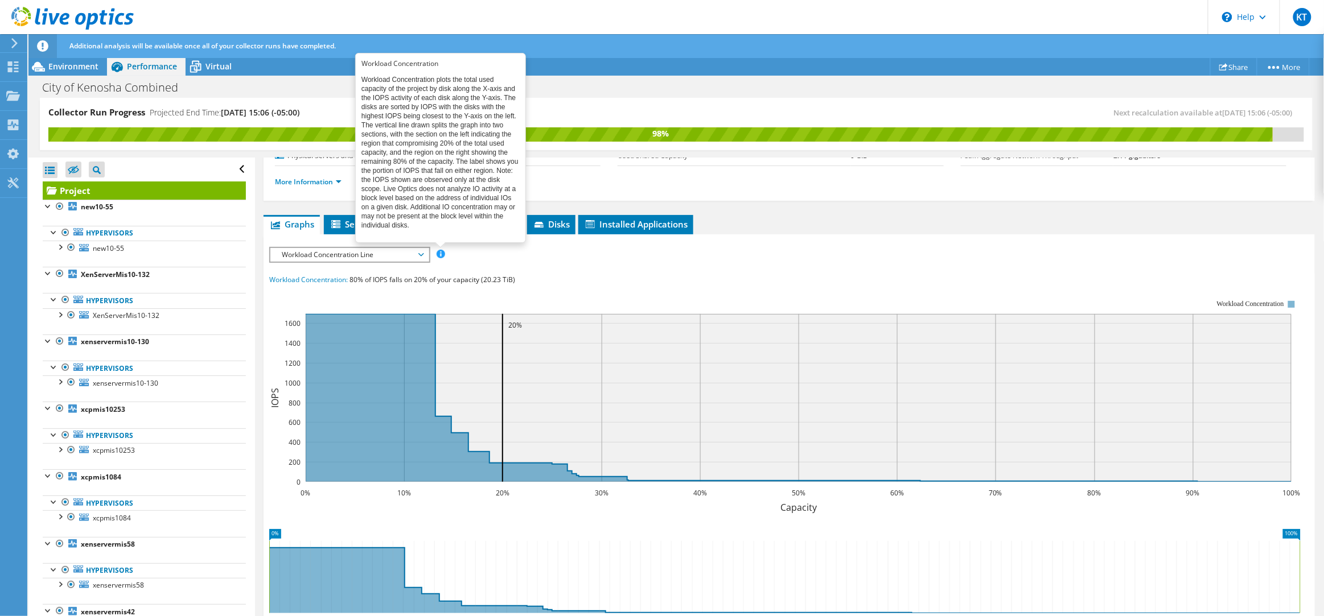
click at [438, 253] on span at bounding box center [441, 254] width 8 height 8
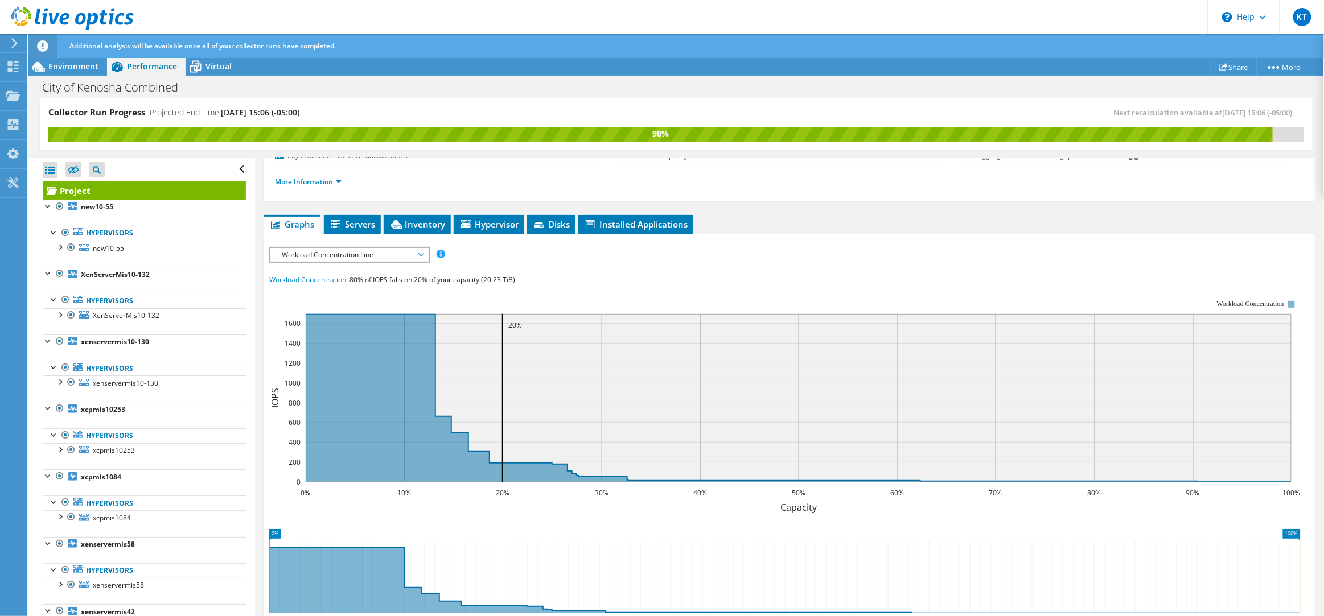
click at [321, 256] on span "Workload Concentration Line" at bounding box center [349, 255] width 146 height 14
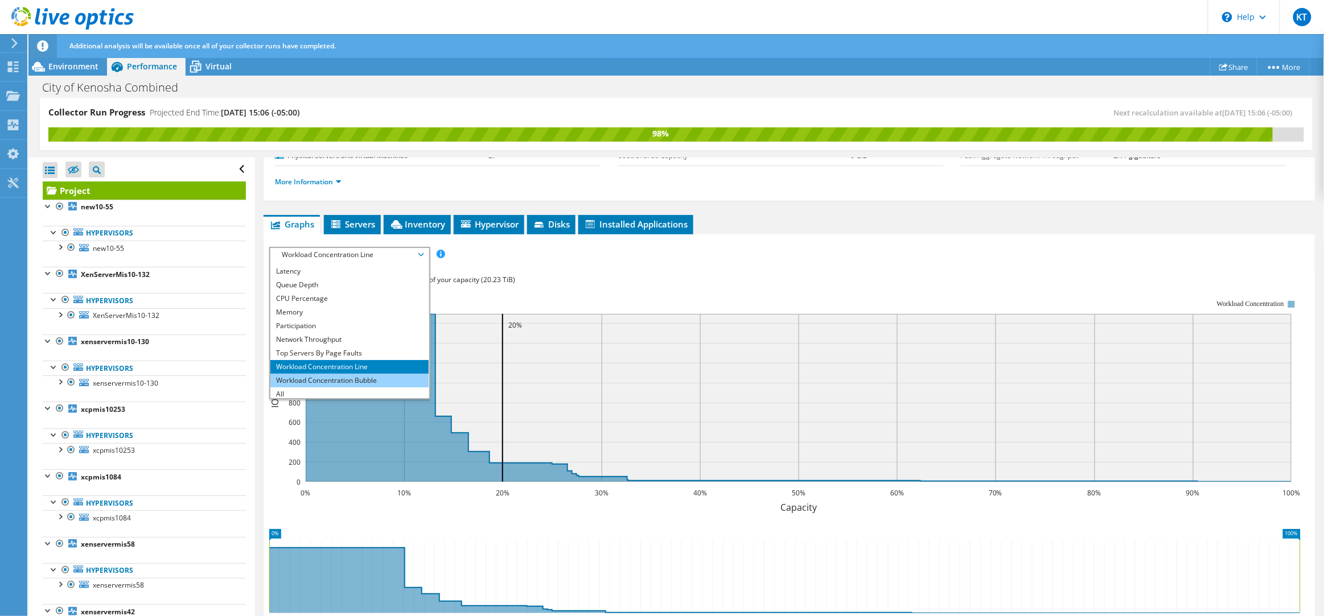
click at [307, 380] on li "Workload Concentration Bubble" at bounding box center [349, 381] width 158 height 14
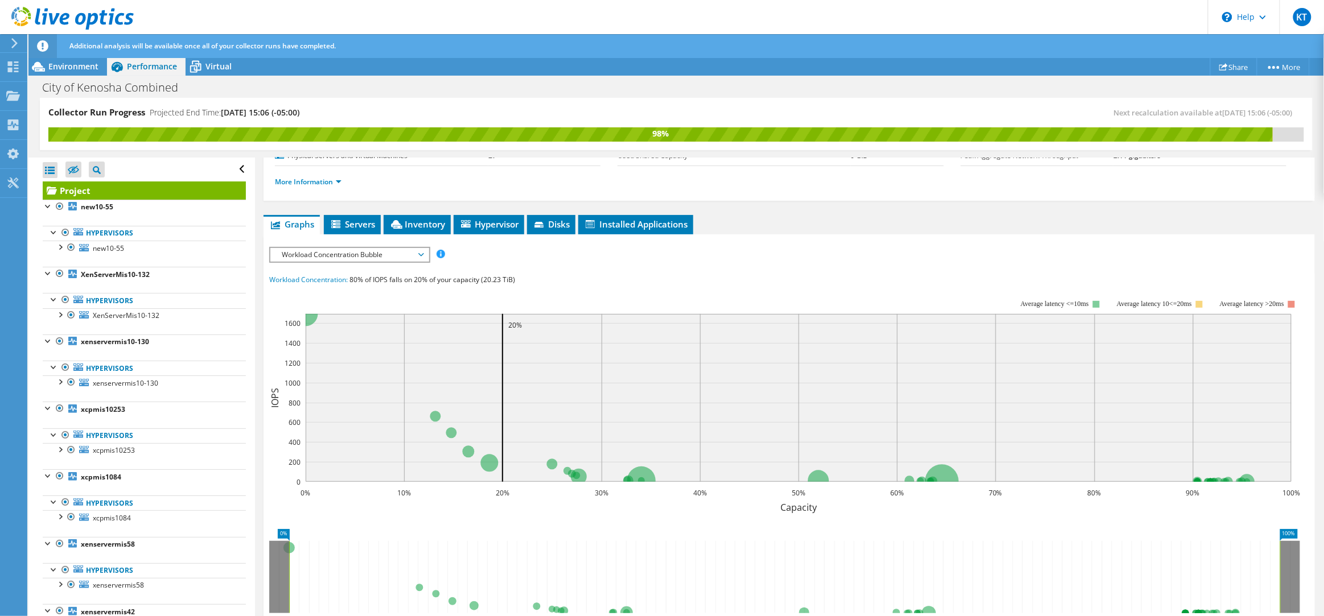
click at [352, 253] on span "Workload Concentration Bubble" at bounding box center [349, 255] width 146 height 14
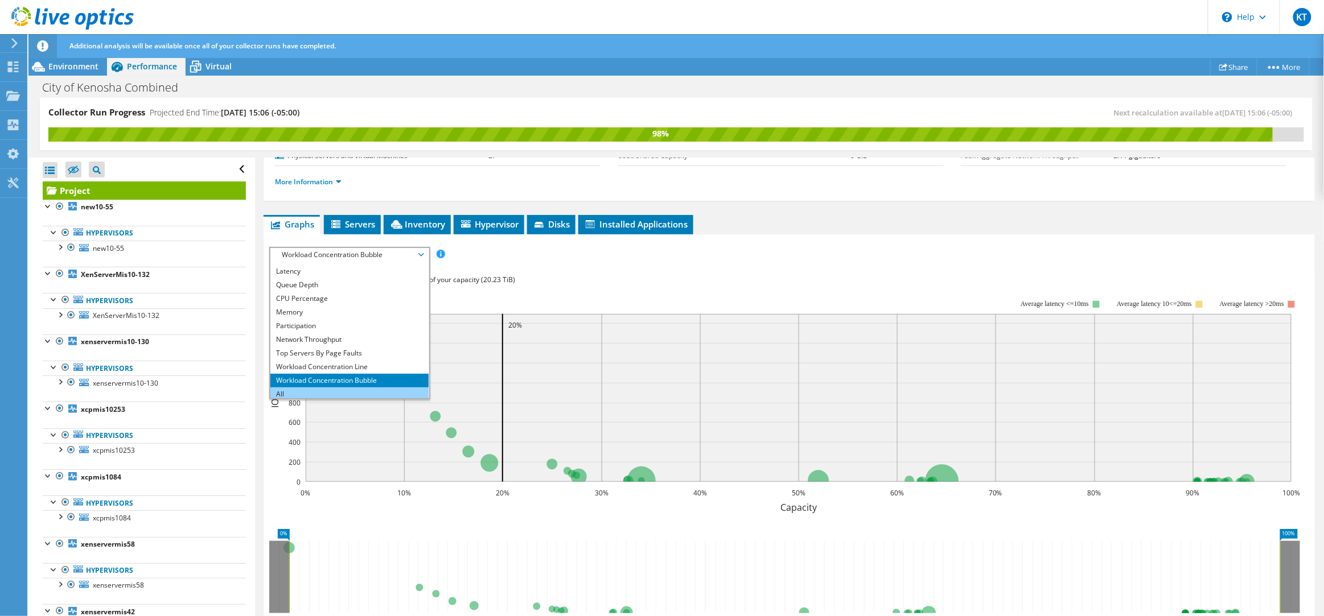
click at [343, 390] on li "All" at bounding box center [349, 395] width 158 height 14
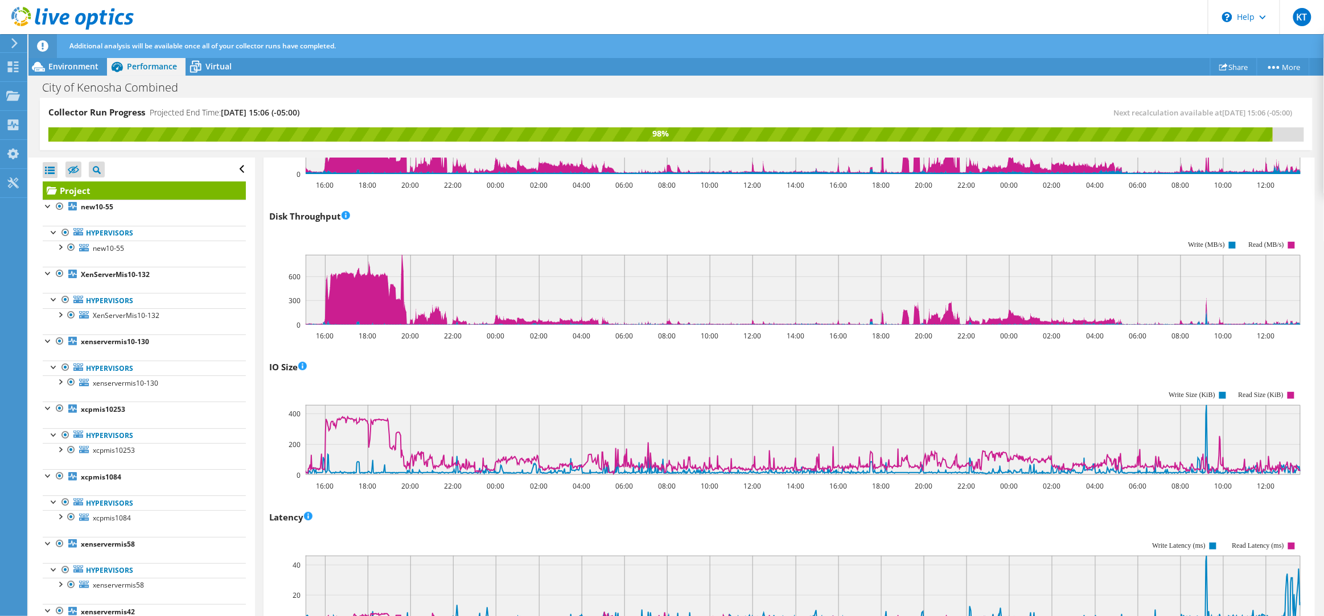
scroll to position [372, 0]
